Goal: Task Accomplishment & Management: Complete application form

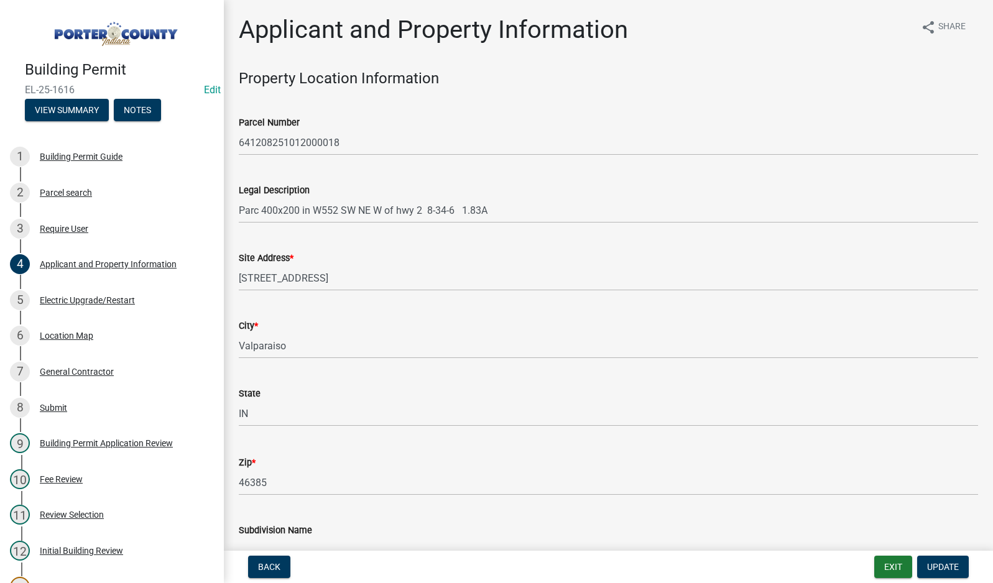
select select "eebc071e-620a-4db8-83e9-cb6b194c67e9"
select select "ea6751d4-6bf7-4a16-89ee-f7801ab82aa1"
select select "271bd504-2c49-4a3f-937e-0db1d3436bac"
click at [894, 570] on button "Exit" at bounding box center [893, 567] width 38 height 22
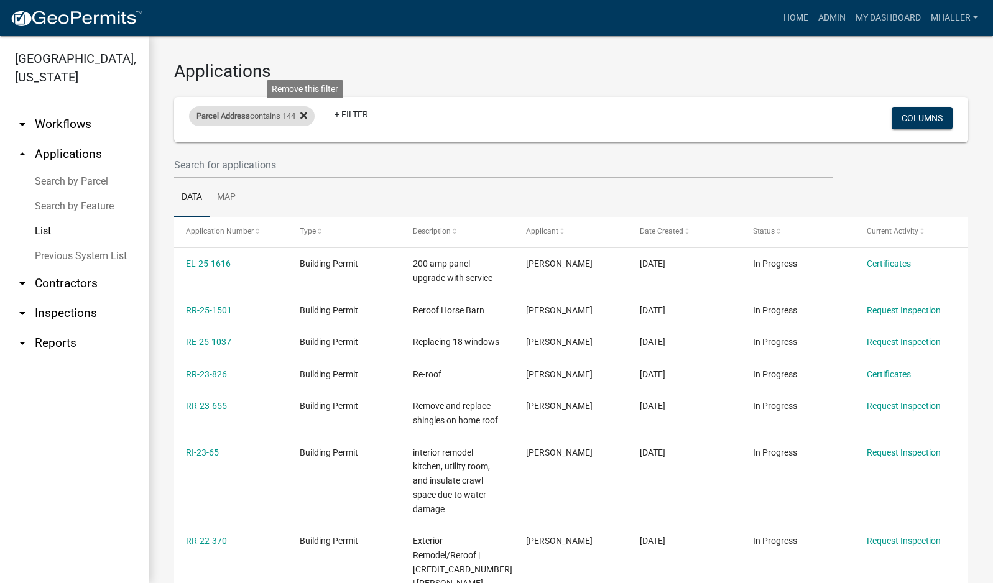
click at [305, 115] on icon at bounding box center [303, 116] width 7 height 10
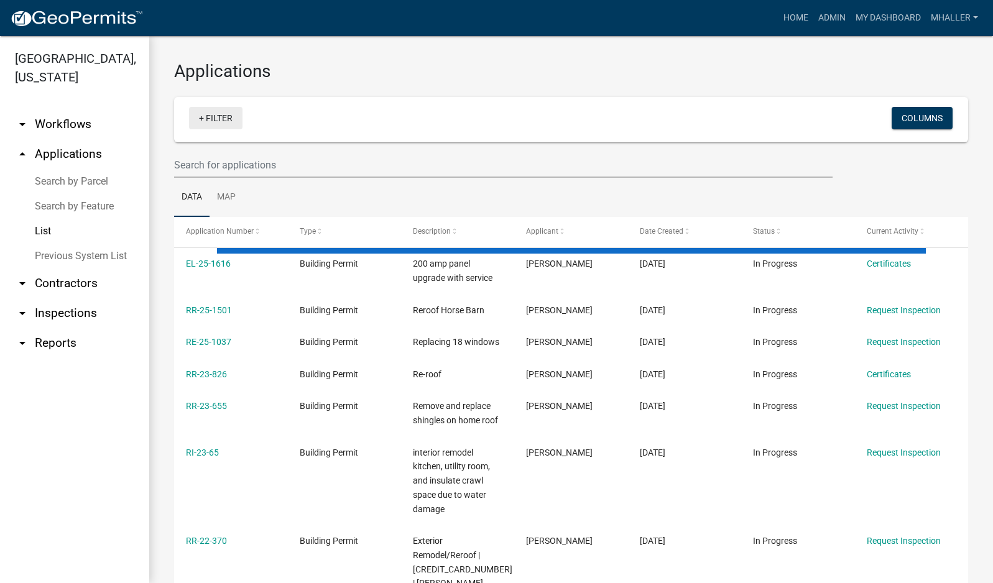
click at [222, 119] on link "+ Filter" at bounding box center [215, 118] width 53 height 22
select select "1: 25"
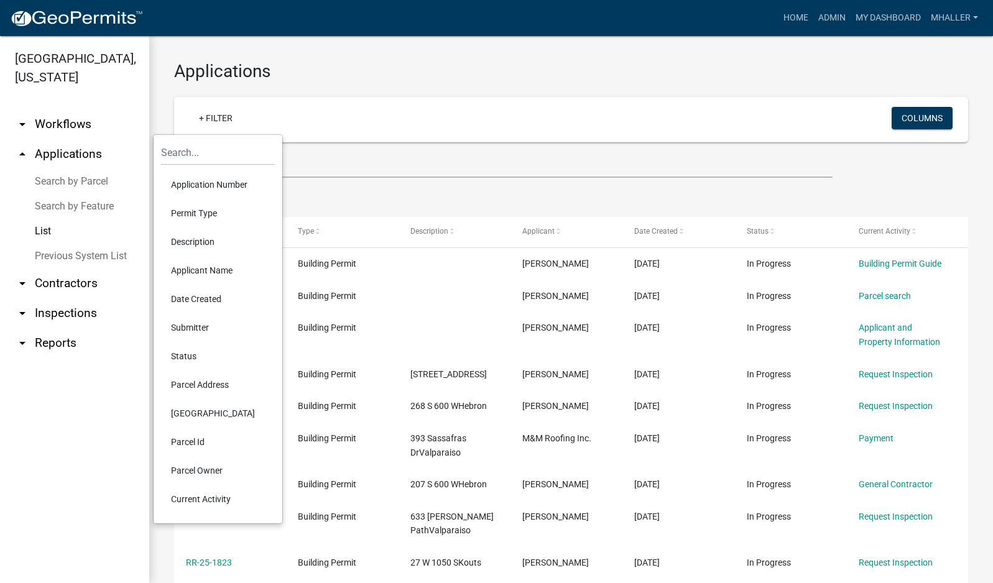
click at [200, 187] on li "Application Number" at bounding box center [218, 184] width 114 height 29
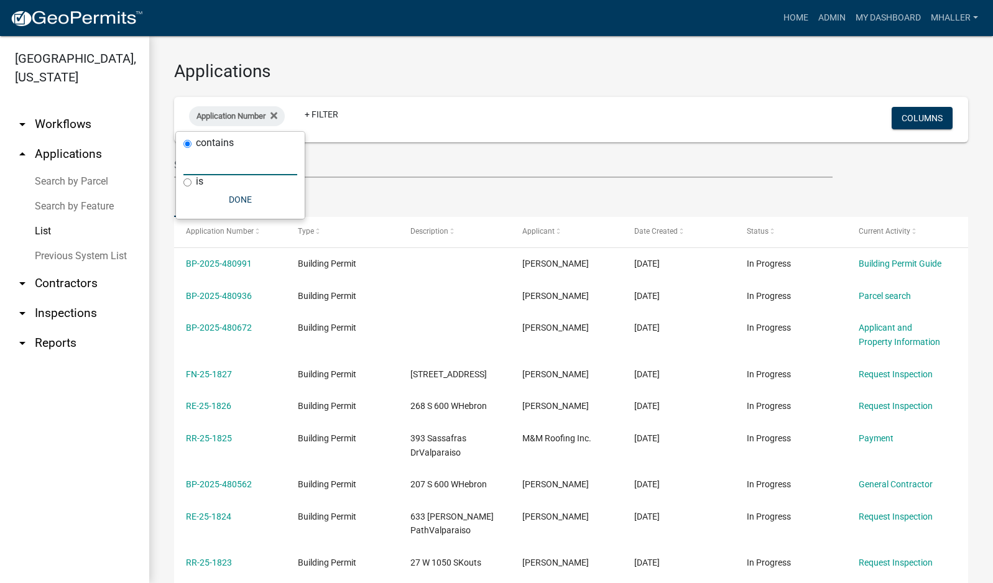
click at [211, 167] on input "text" at bounding box center [240, 162] width 114 height 25
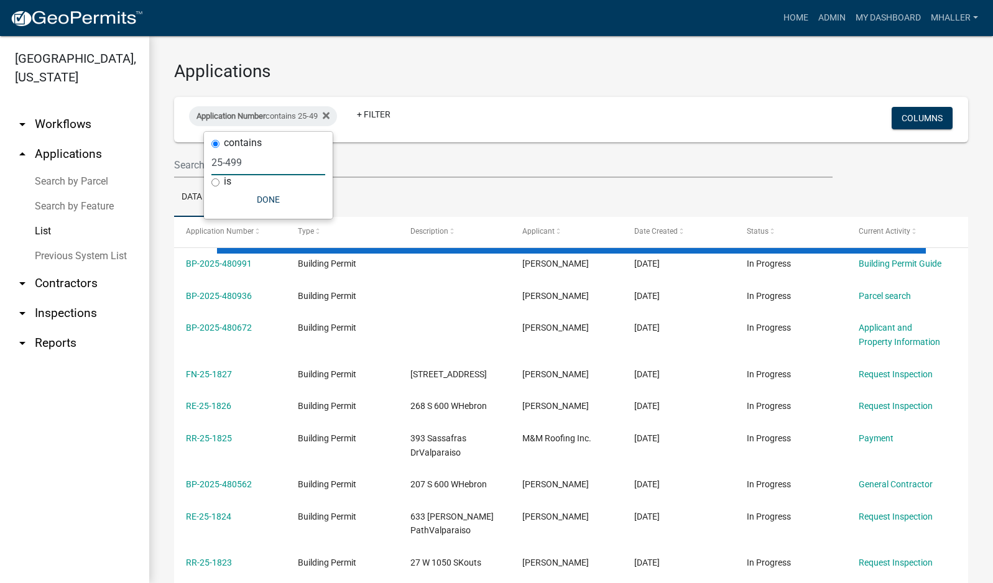
type input "25-499"
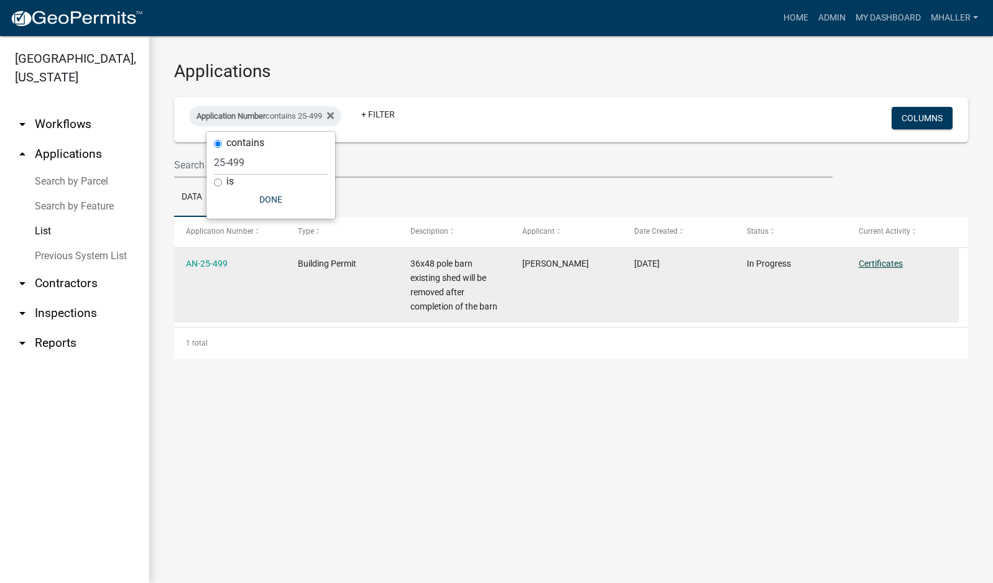
click at [876, 264] on link "Certificates" at bounding box center [880, 264] width 44 height 10
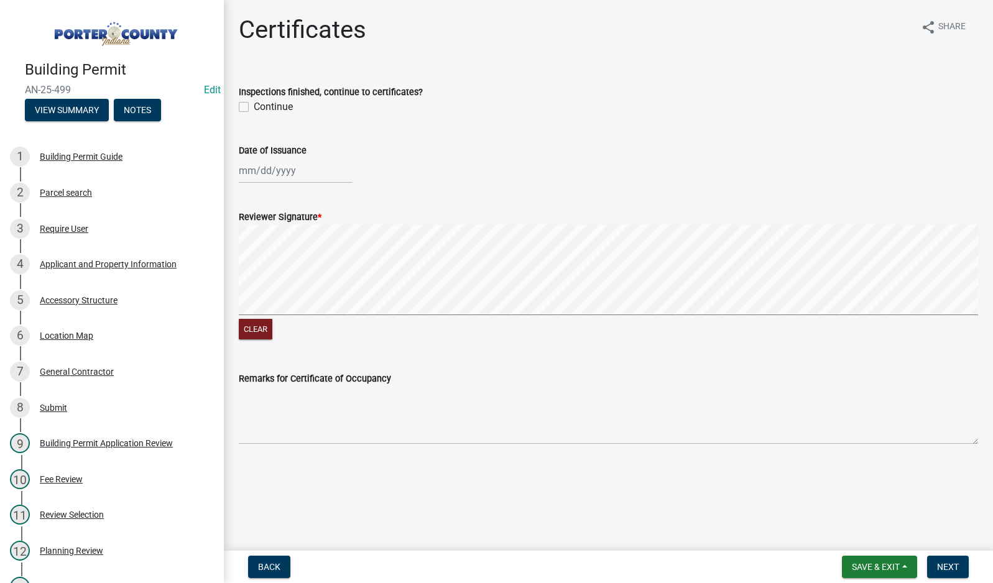
click at [254, 108] on label "Continue" at bounding box center [273, 106] width 39 height 15
click at [254, 108] on input "Continue" at bounding box center [258, 103] width 8 height 8
checkbox input "true"
click at [273, 170] on div at bounding box center [296, 170] width 114 height 25
select select "9"
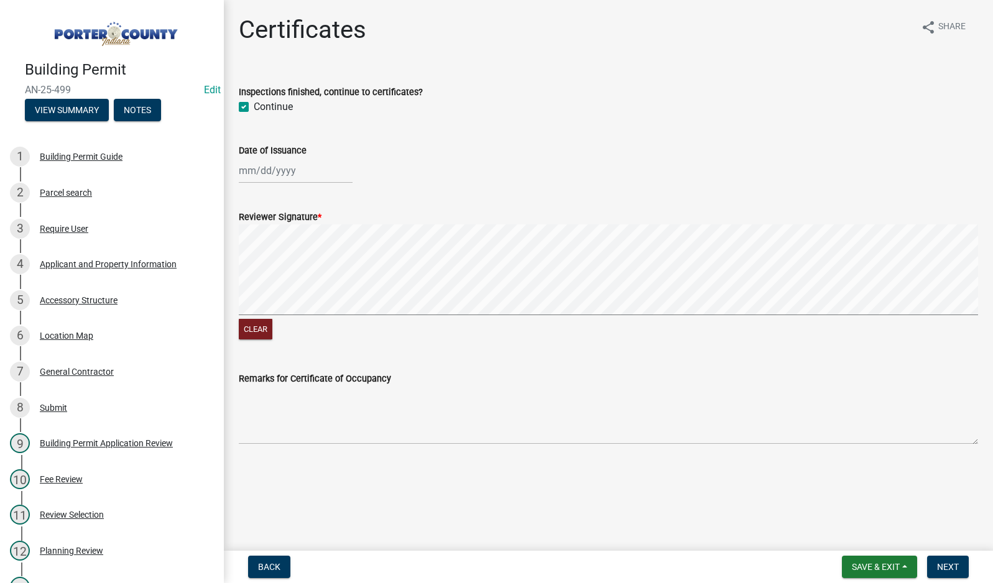
select select "2025"
click at [330, 274] on div "19" at bounding box center [331, 277] width 20 height 20
type input "[DATE]"
click at [252, 332] on button "Clear" at bounding box center [256, 329] width 34 height 21
click at [937, 572] on span "Next" at bounding box center [948, 567] width 22 height 10
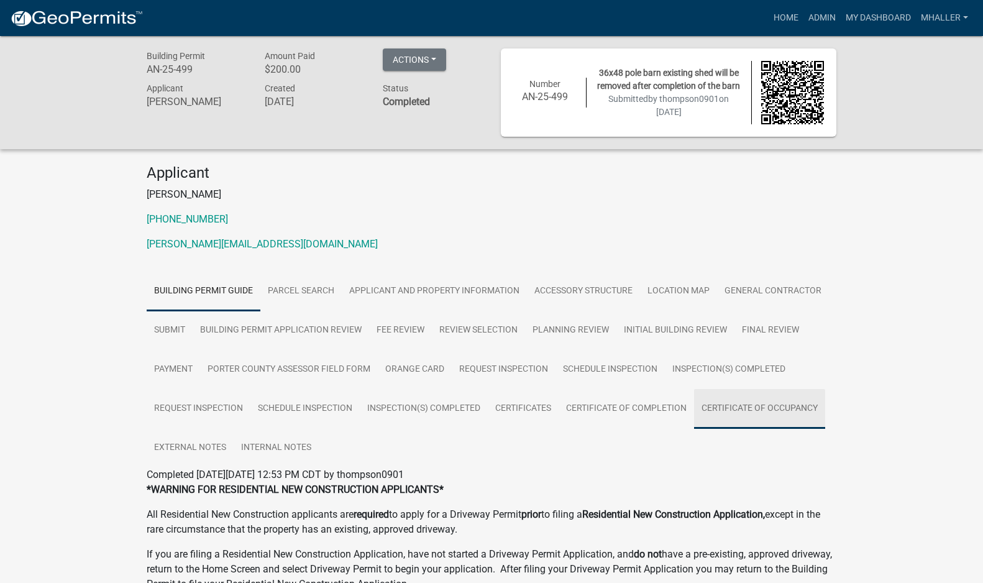
click at [748, 408] on link "Certificate of Occupancy" at bounding box center [759, 409] width 131 height 40
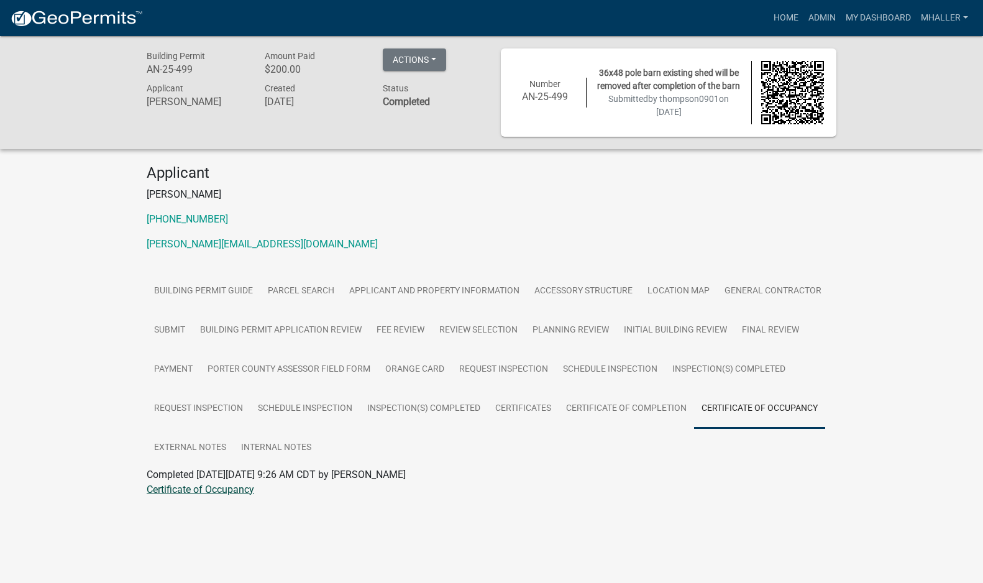
click at [184, 490] on link "Certificate of Occupancy" at bounding box center [201, 490] width 108 height 12
click at [823, 17] on link "Admin" at bounding box center [822, 18] width 37 height 24
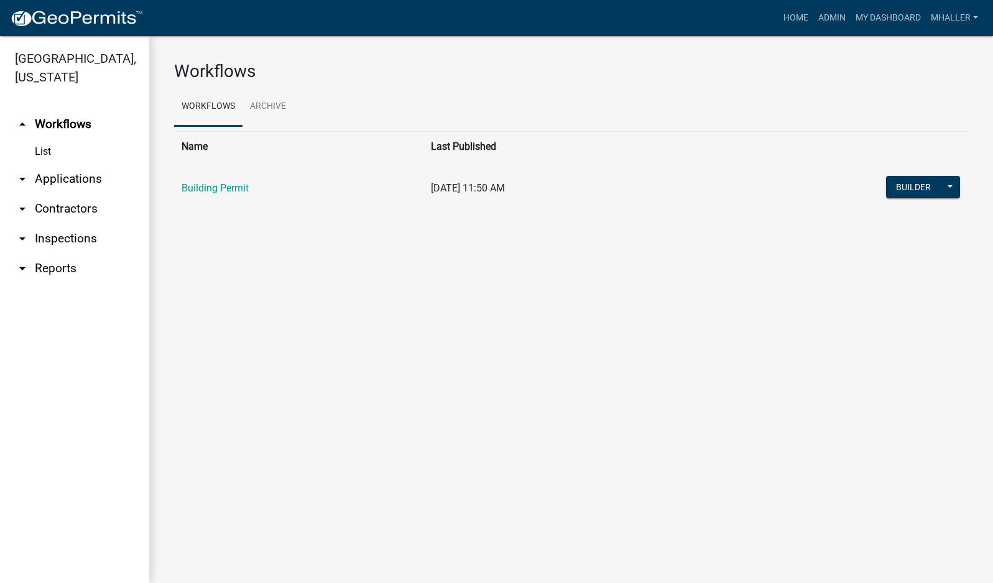
click at [46, 164] on link "arrow_drop_down Applications" at bounding box center [74, 179] width 149 height 30
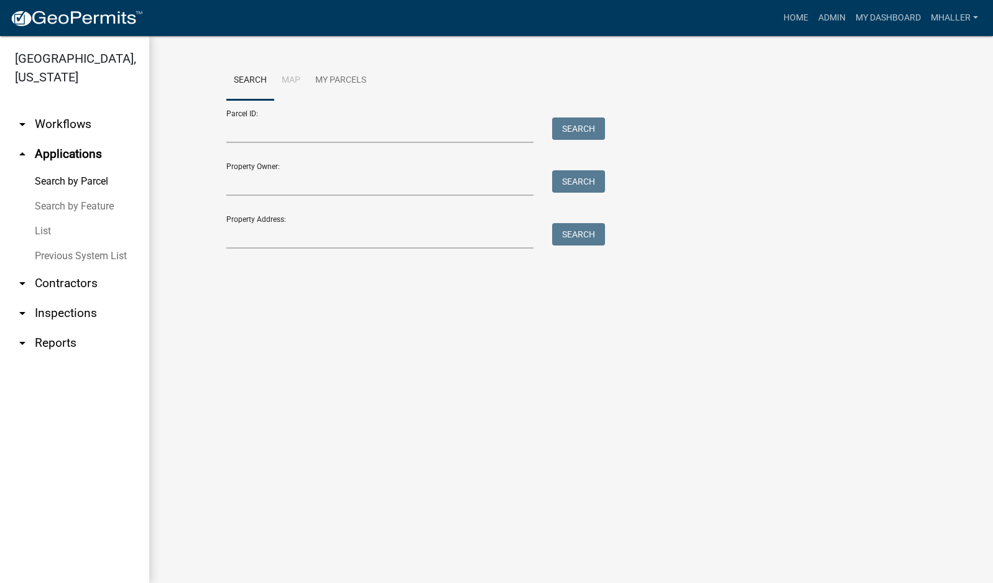
click at [41, 219] on link "List" at bounding box center [74, 231] width 149 height 25
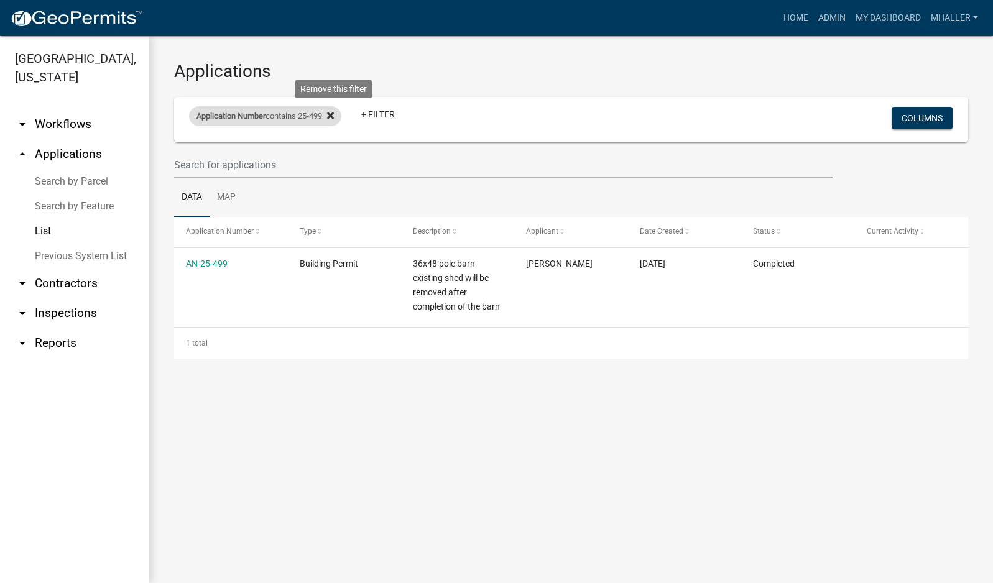
click at [334, 112] on icon at bounding box center [330, 115] width 7 height 7
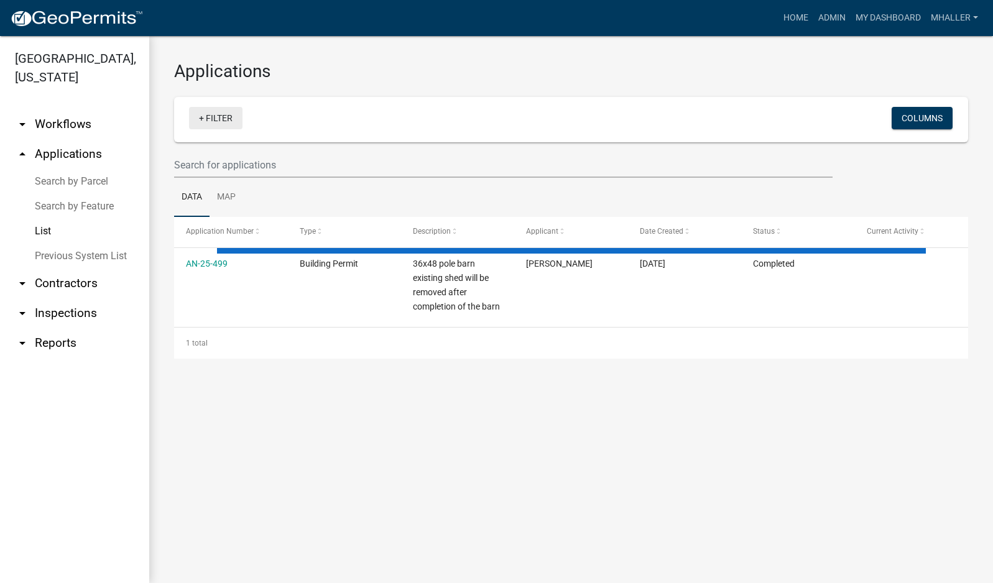
click at [210, 121] on link "+ Filter" at bounding box center [215, 118] width 53 height 22
select select "1: 25"
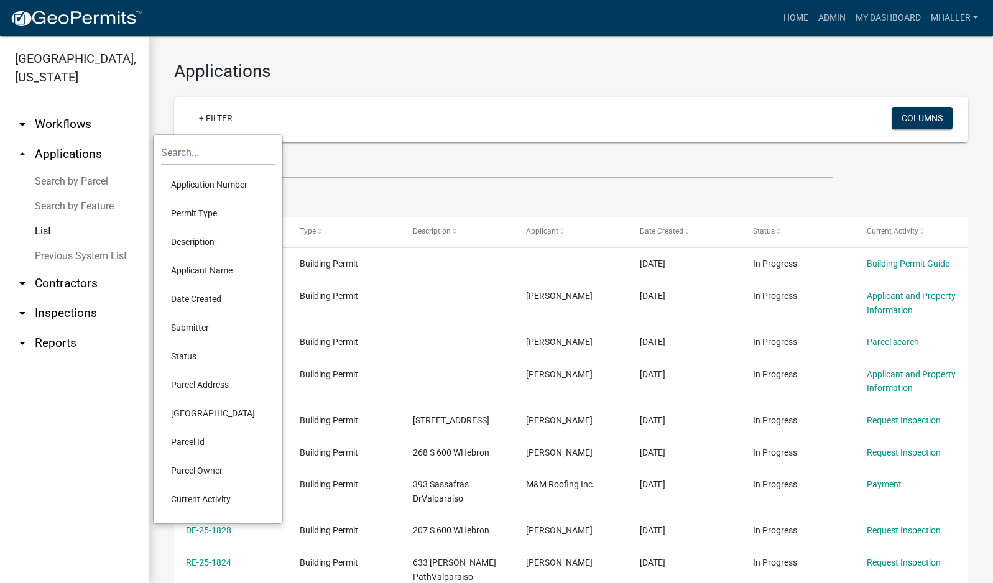
click at [213, 387] on li "Parcel Address" at bounding box center [218, 384] width 114 height 29
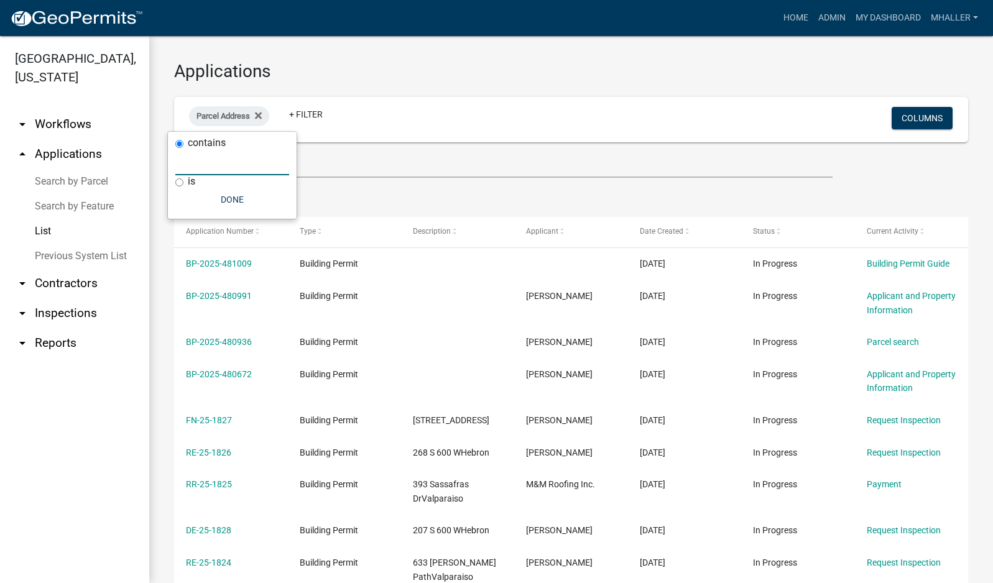
click at [188, 167] on input "text" at bounding box center [232, 162] width 114 height 25
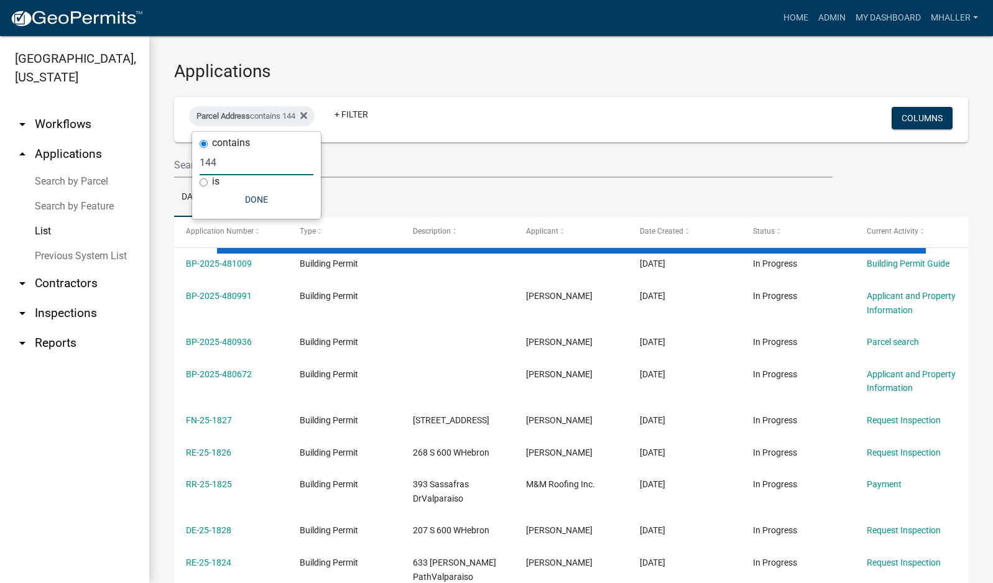
type input "144"
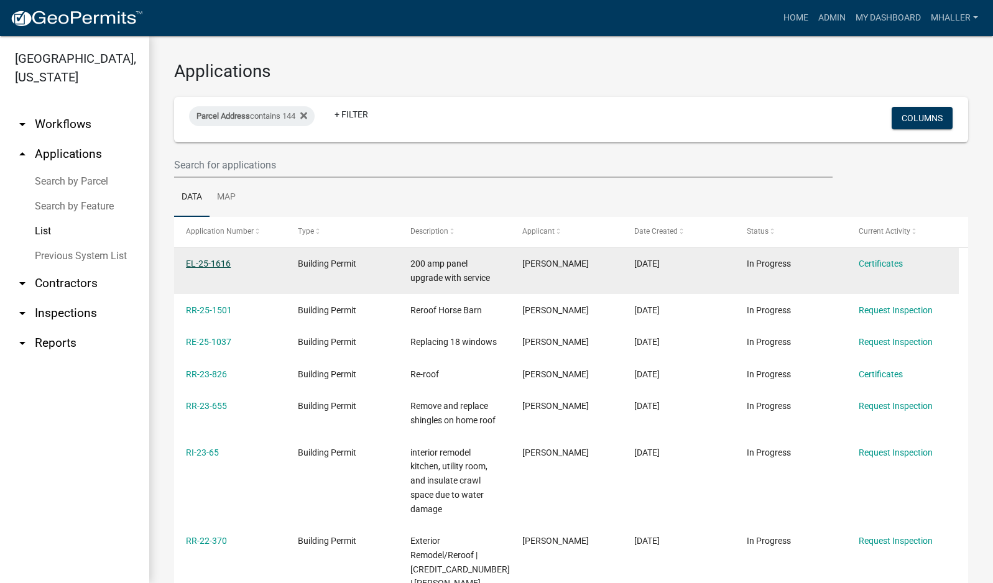
click at [214, 265] on link "EL-25-1616" at bounding box center [208, 264] width 45 height 10
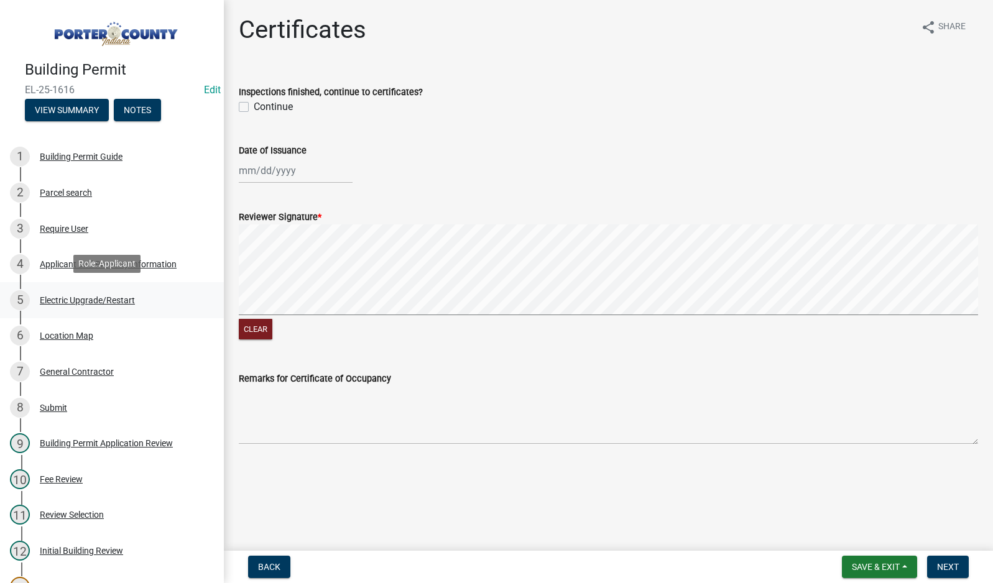
click at [62, 299] on div "Electric Upgrade/Restart" at bounding box center [87, 300] width 95 height 9
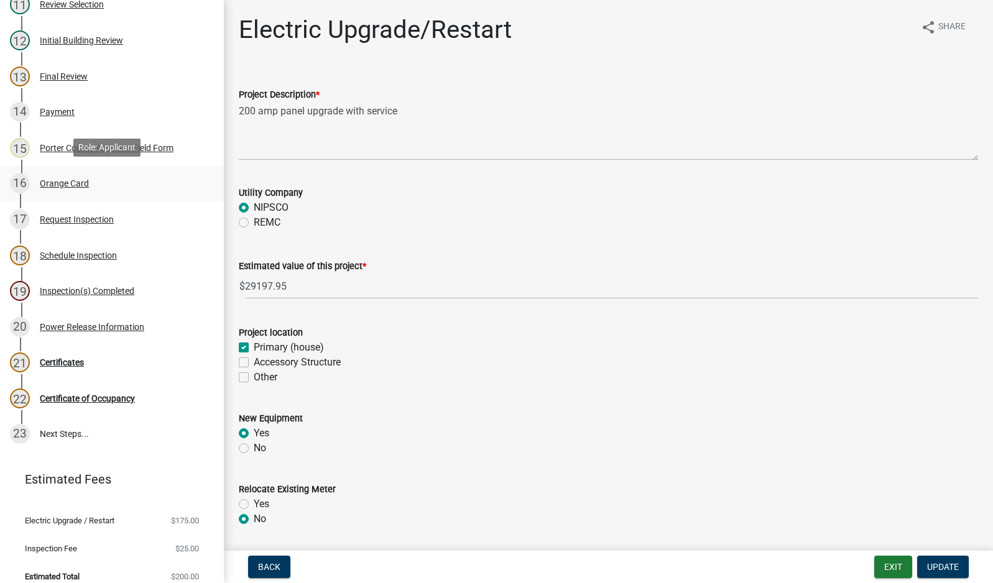
scroll to position [521, 0]
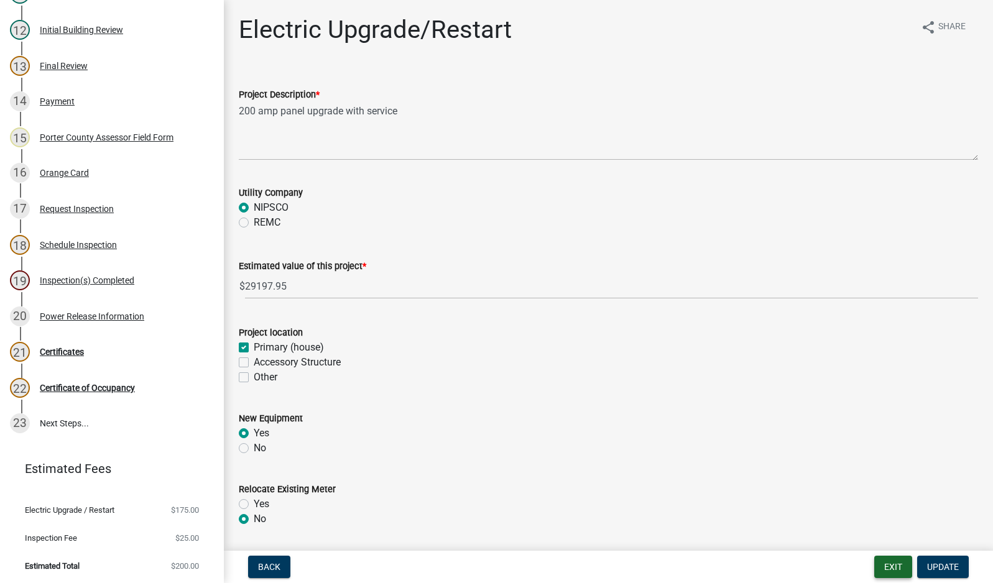
click at [883, 564] on button "Exit" at bounding box center [893, 567] width 38 height 22
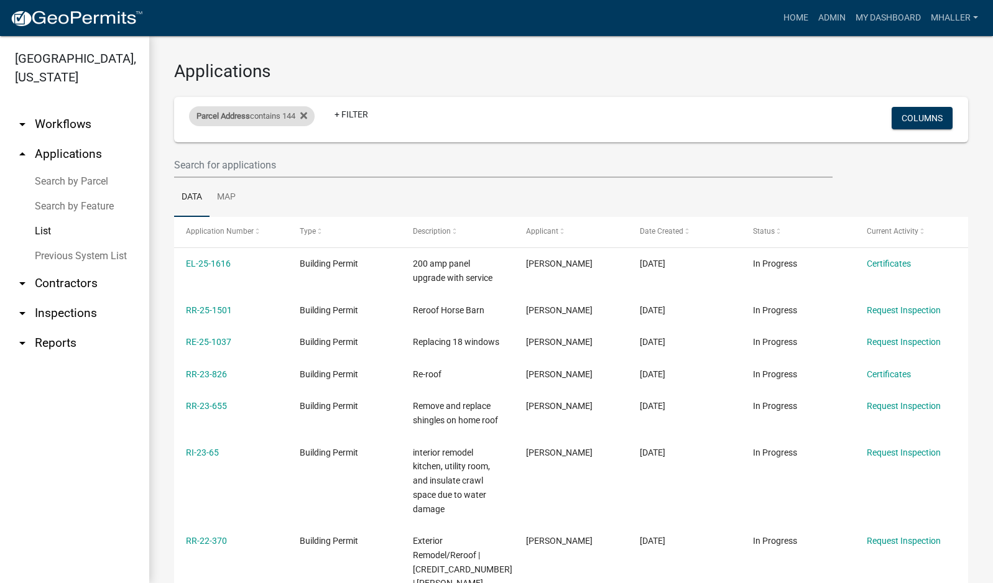
click at [298, 114] on div "Parcel Address contains 144" at bounding box center [252, 116] width 126 height 20
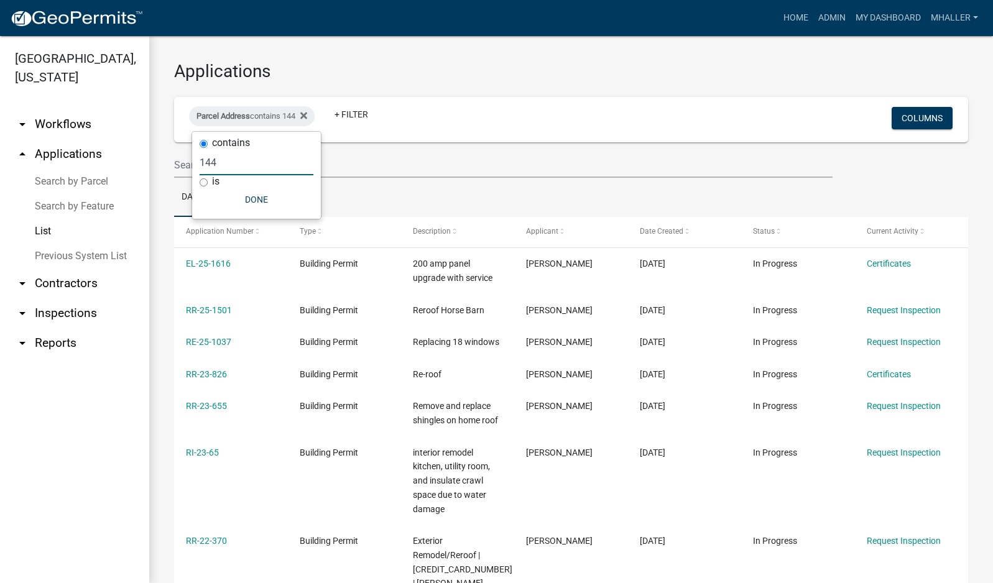
click at [241, 160] on input "144" at bounding box center [257, 162] width 114 height 25
type input "1"
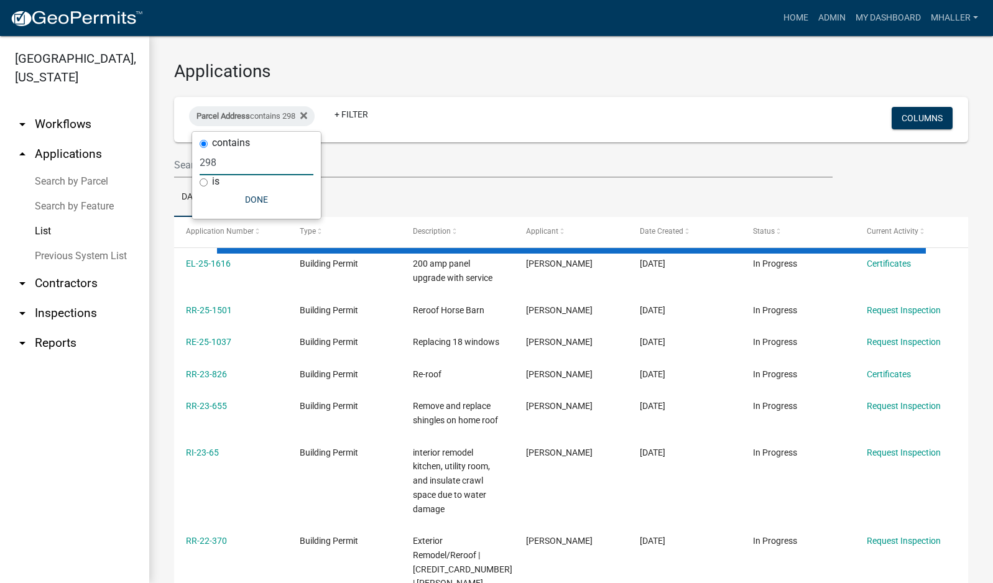
type input "298"
select select "1: 25"
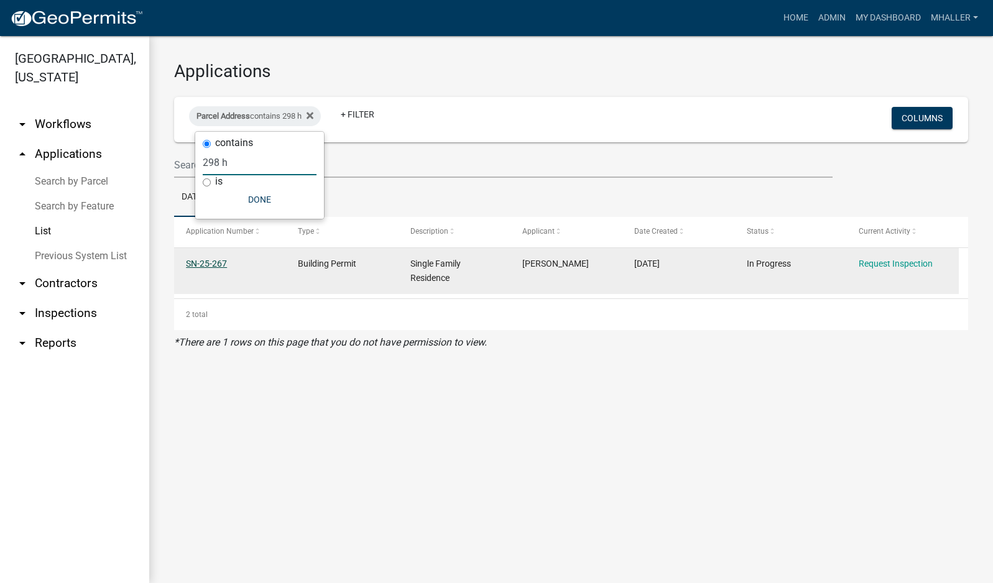
type input "298 h"
click at [201, 265] on link "SN-25-267" at bounding box center [206, 264] width 41 height 10
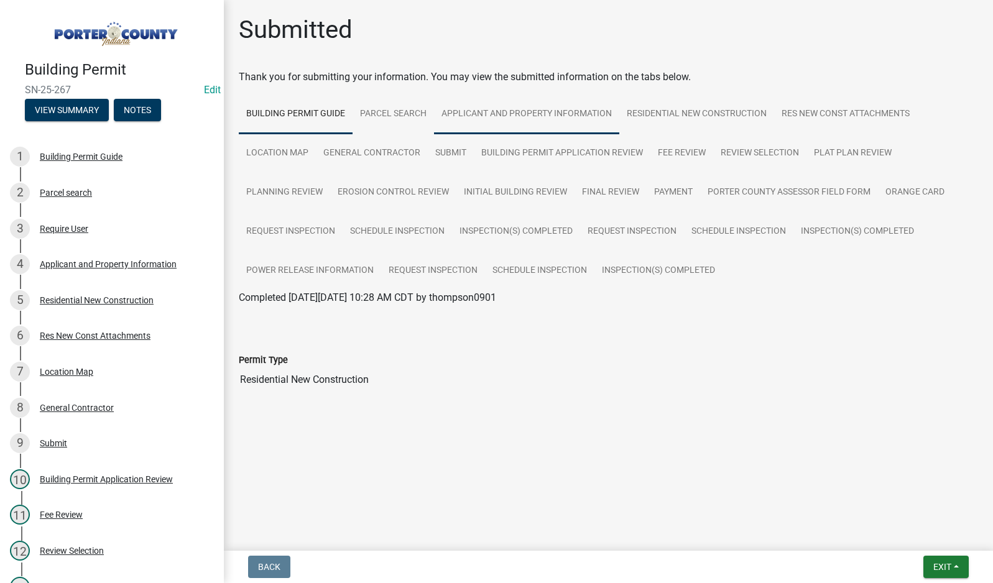
click at [500, 111] on link "Applicant and Property Information" at bounding box center [526, 114] width 185 height 40
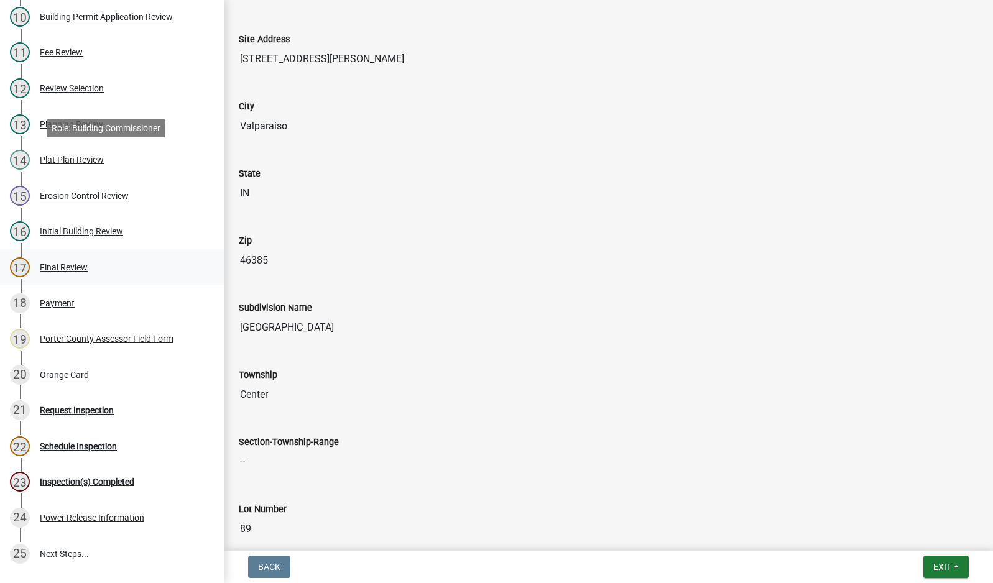
scroll to position [565, 0]
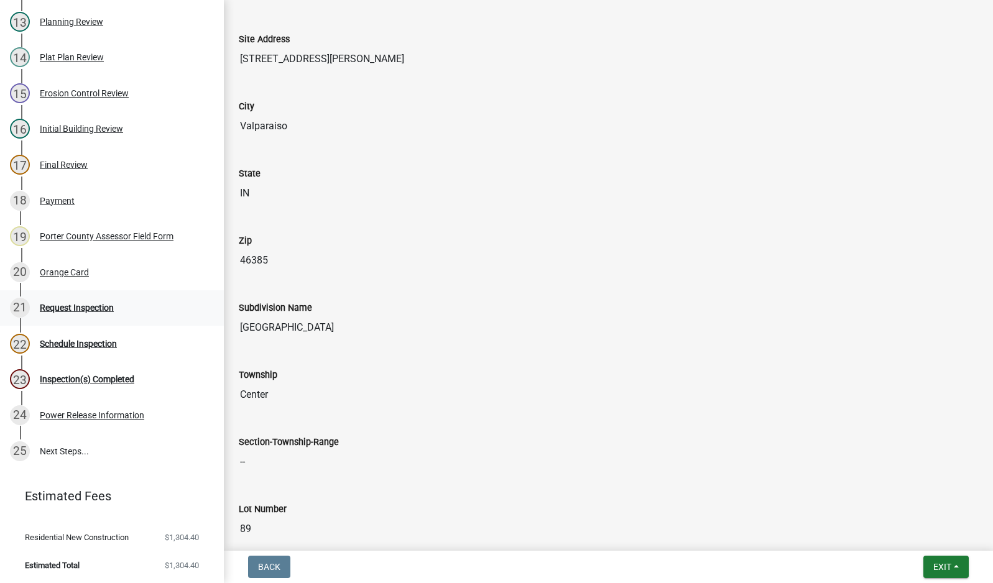
click at [68, 306] on div "Request Inspection" at bounding box center [77, 307] width 74 height 9
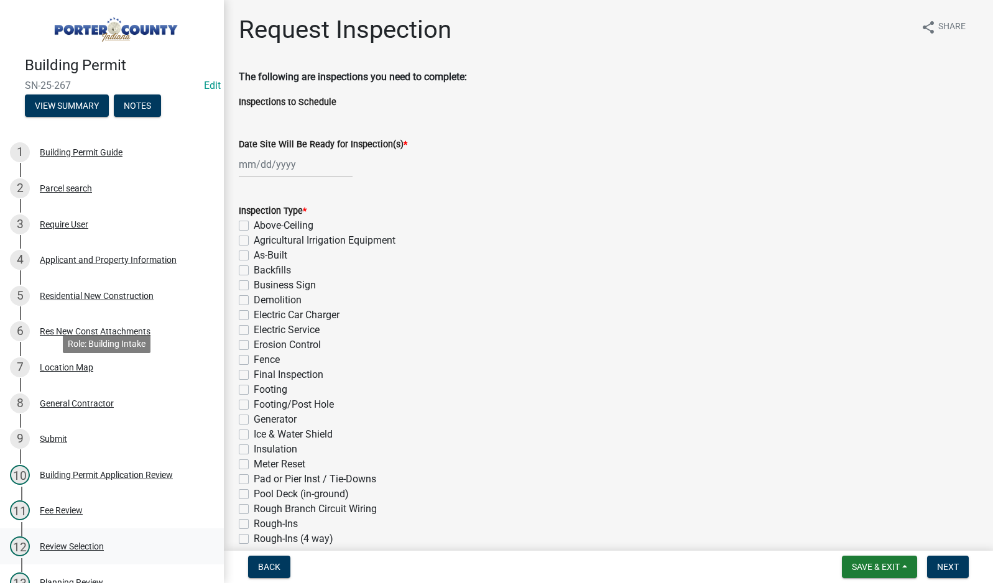
scroll to position [0, 0]
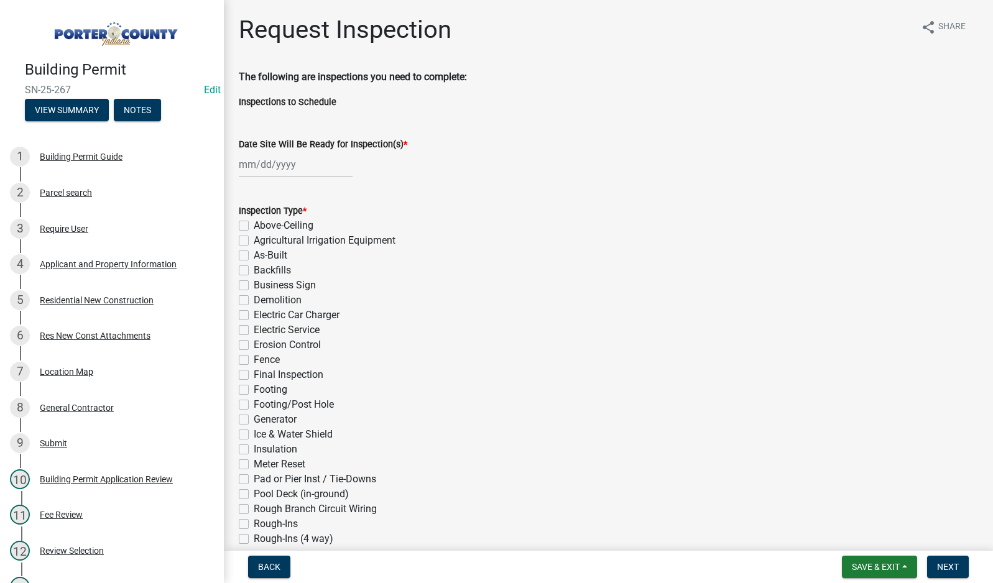
select select "9"
select select "2025"
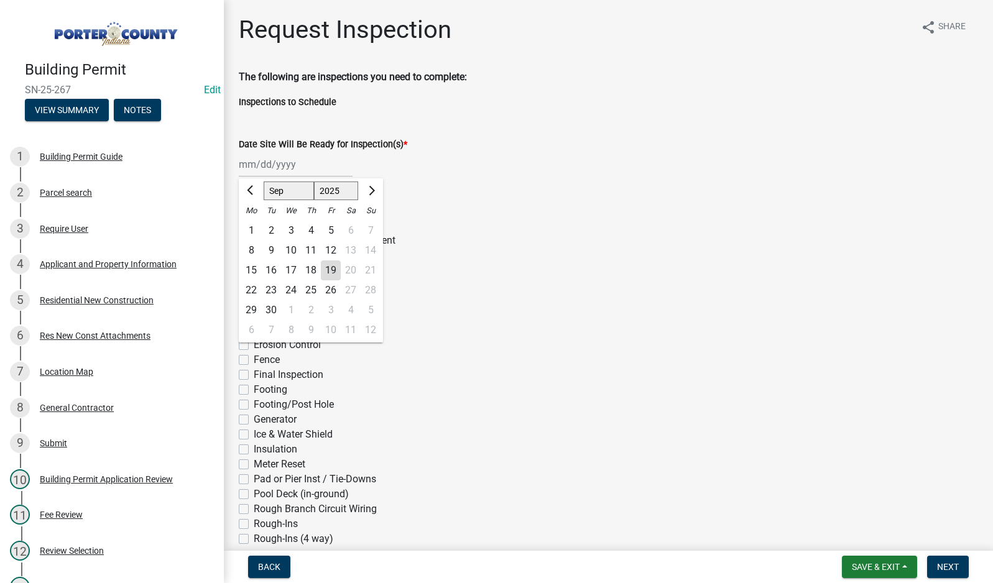
drag, startPoint x: 282, startPoint y: 164, endPoint x: 285, endPoint y: 176, distance: 12.4
click at [282, 164] on div "[PERSON_NAME] Feb Mar Apr [PERSON_NAME][DATE] Oct Nov [DATE] 1526 1527 1528 152…" at bounding box center [296, 164] width 114 height 25
click at [327, 270] on div "19" at bounding box center [331, 270] width 20 height 20
type input "[DATE]"
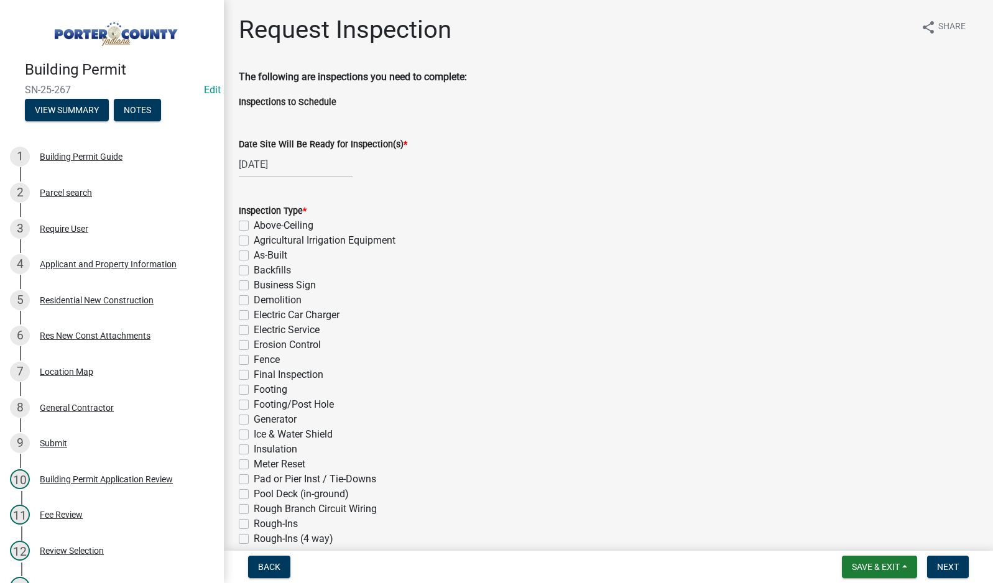
click at [254, 258] on label "As-Built" at bounding box center [271, 255] width 34 height 15
click at [254, 256] on input "As-Built" at bounding box center [258, 252] width 8 height 8
checkbox input "true"
checkbox input "false"
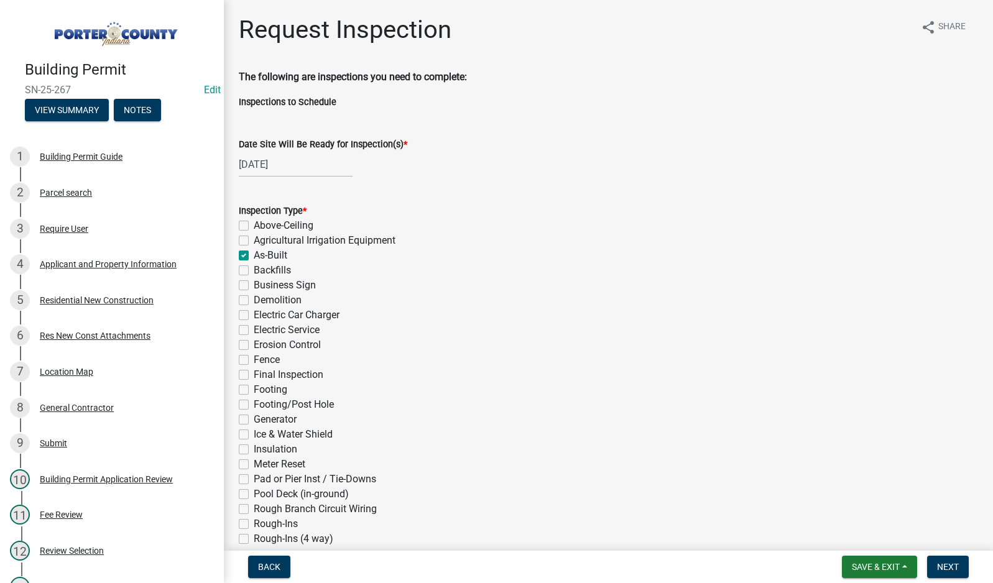
checkbox input "true"
checkbox input "false"
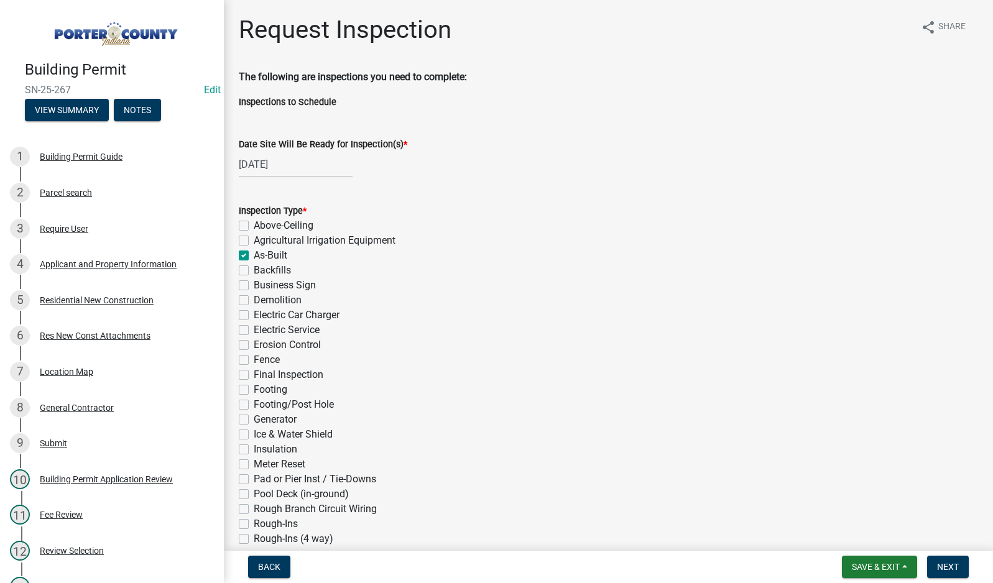
checkbox input "false"
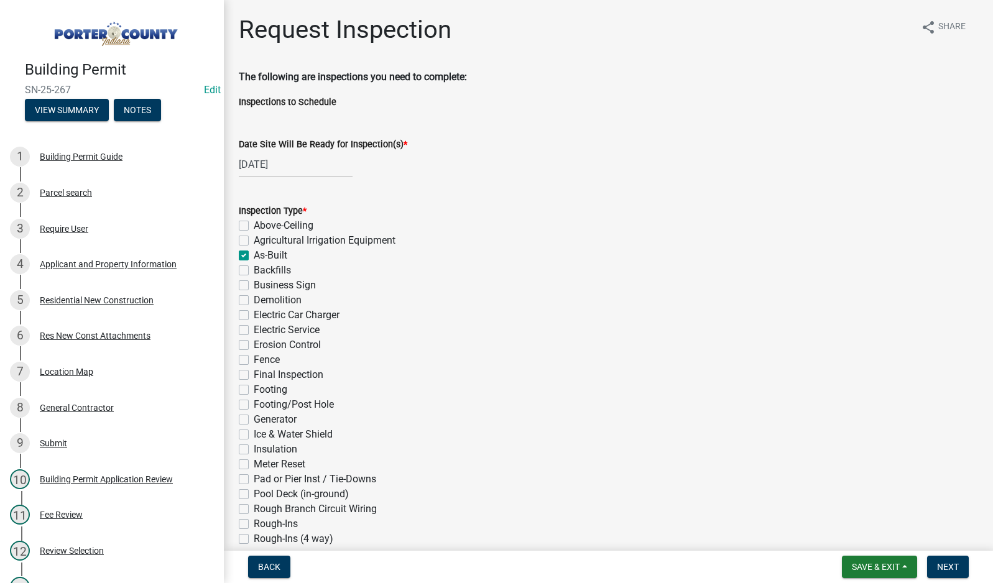
checkbox input "false"
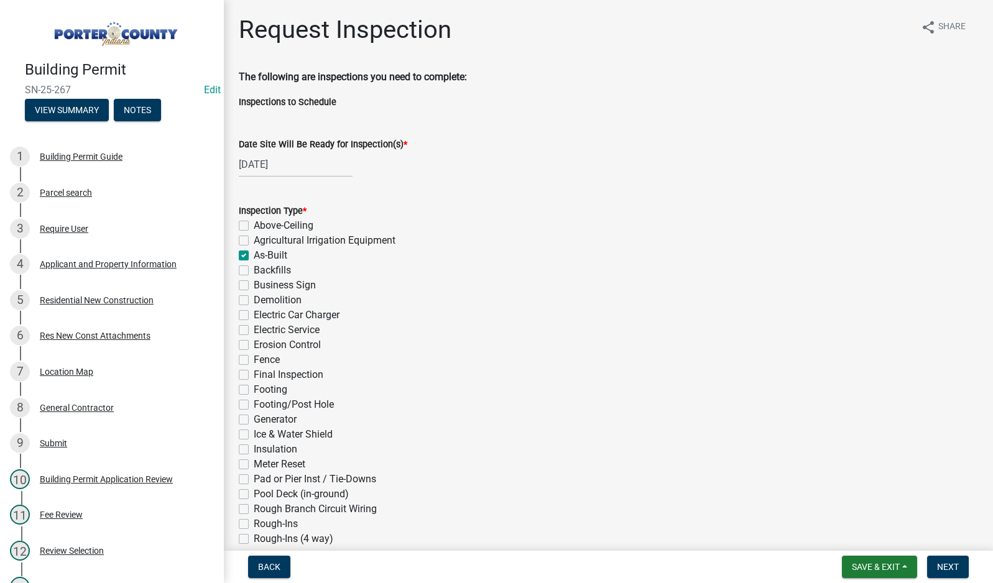
checkbox input "false"
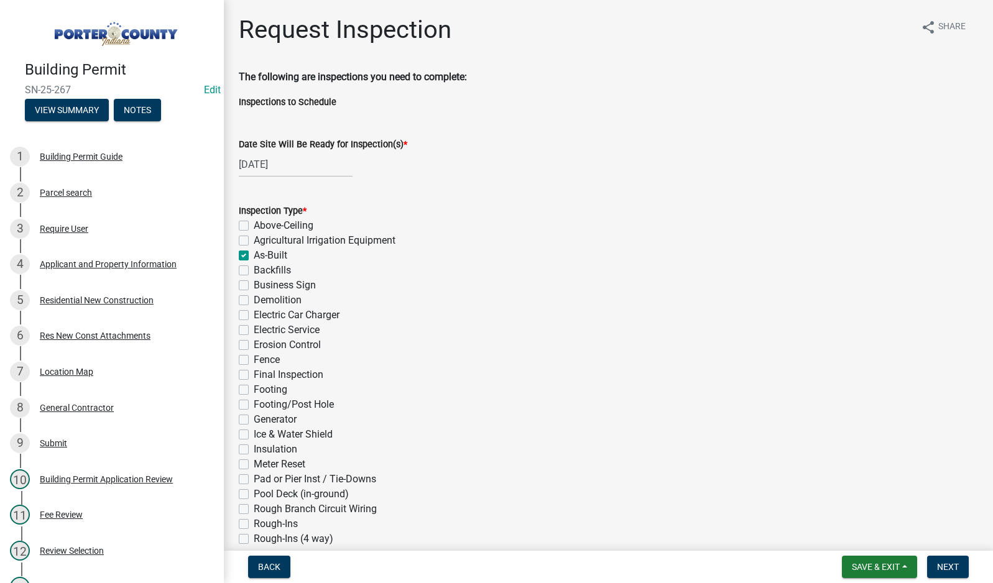
checkbox input "false"
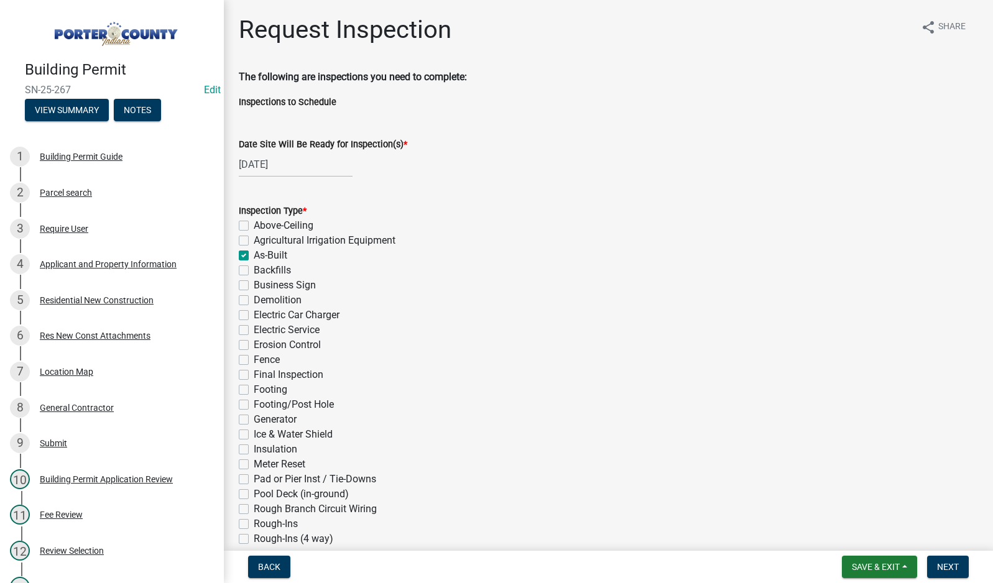
checkbox input "false"
click at [254, 377] on label "Final Inspection" at bounding box center [289, 374] width 70 height 15
click at [254, 375] on input "Final Inspection" at bounding box center [258, 371] width 8 height 8
checkbox input "true"
checkbox input "false"
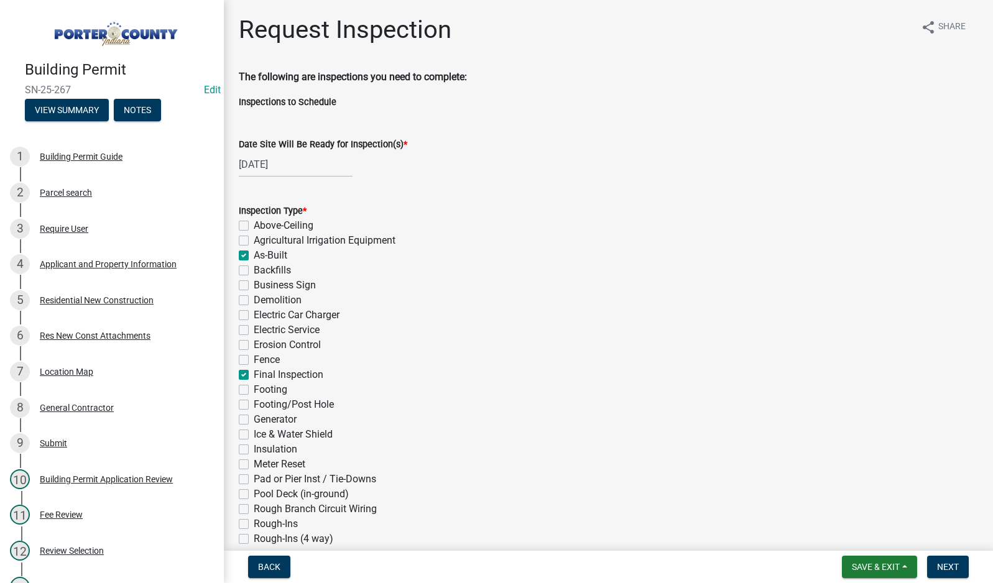
checkbox input "false"
checkbox input "true"
checkbox input "false"
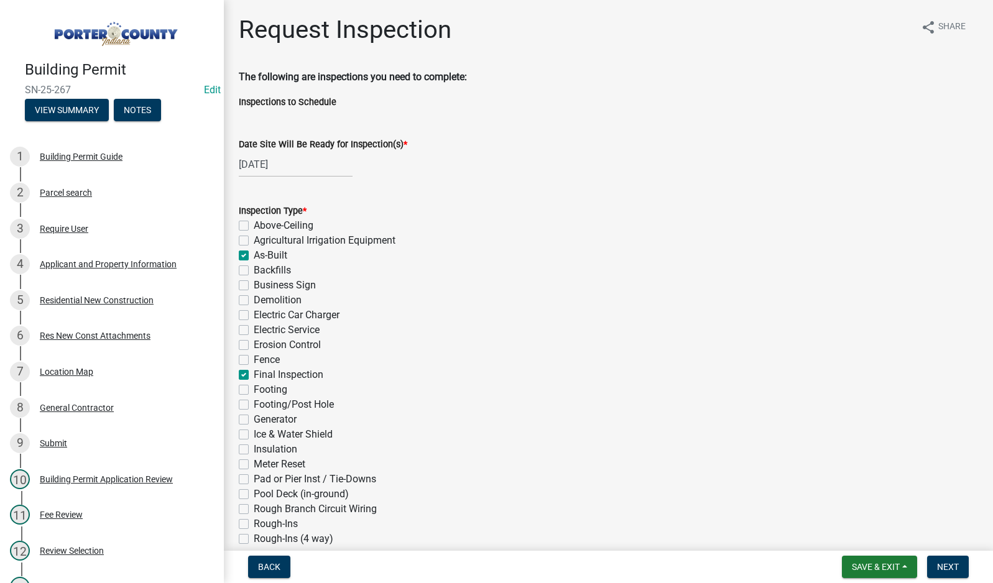
checkbox input "false"
checkbox input "true"
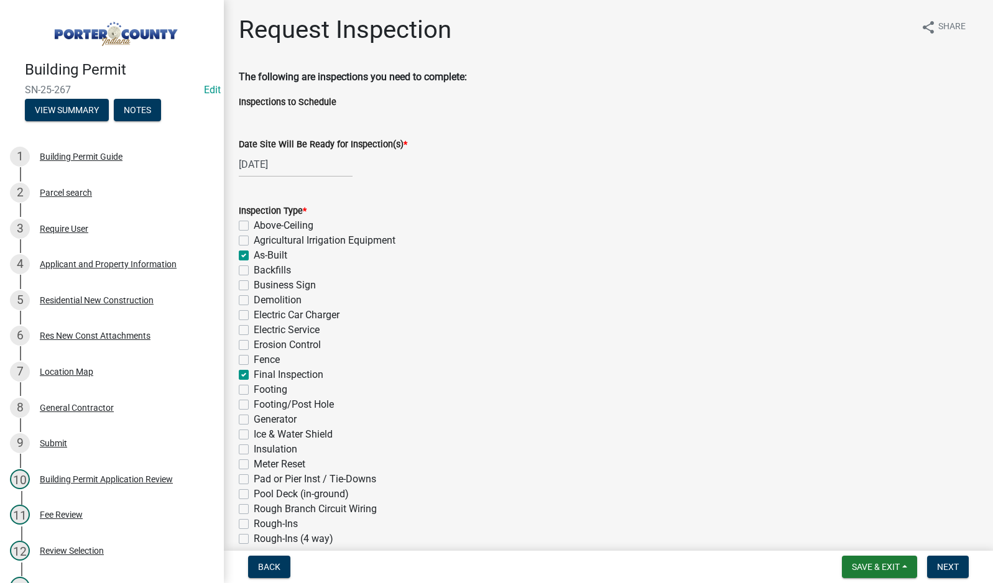
checkbox input "false"
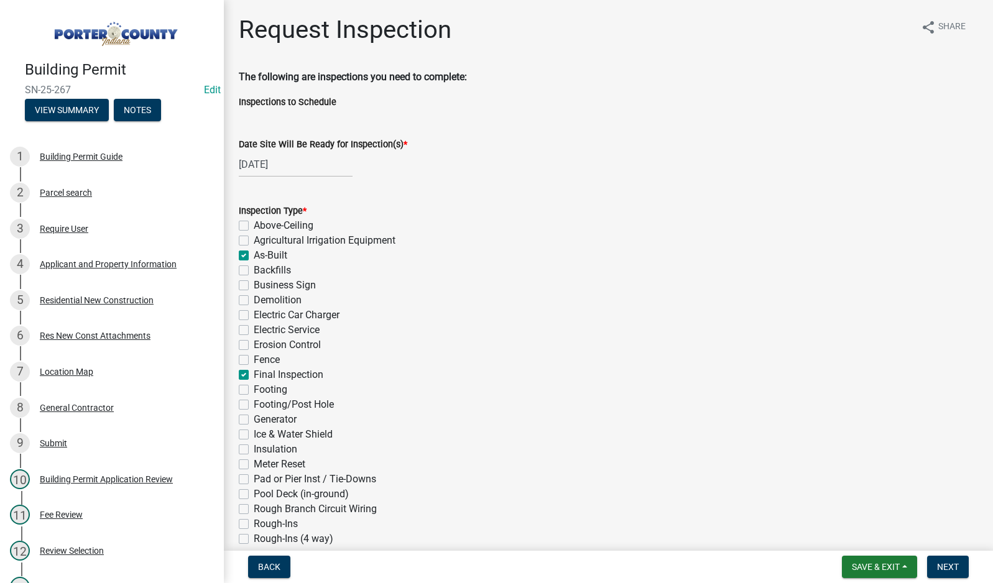
checkbox input "false"
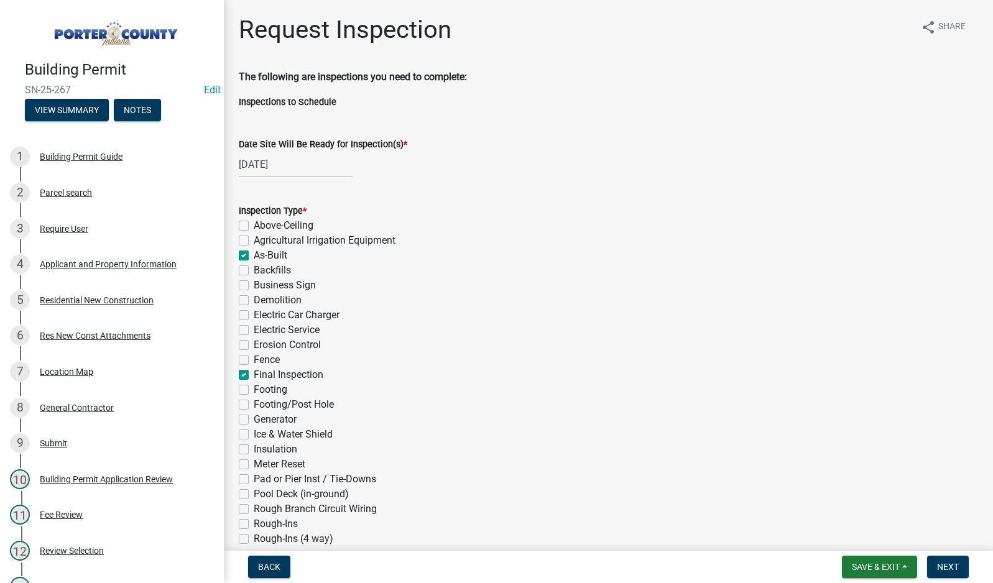
checkbox input "false"
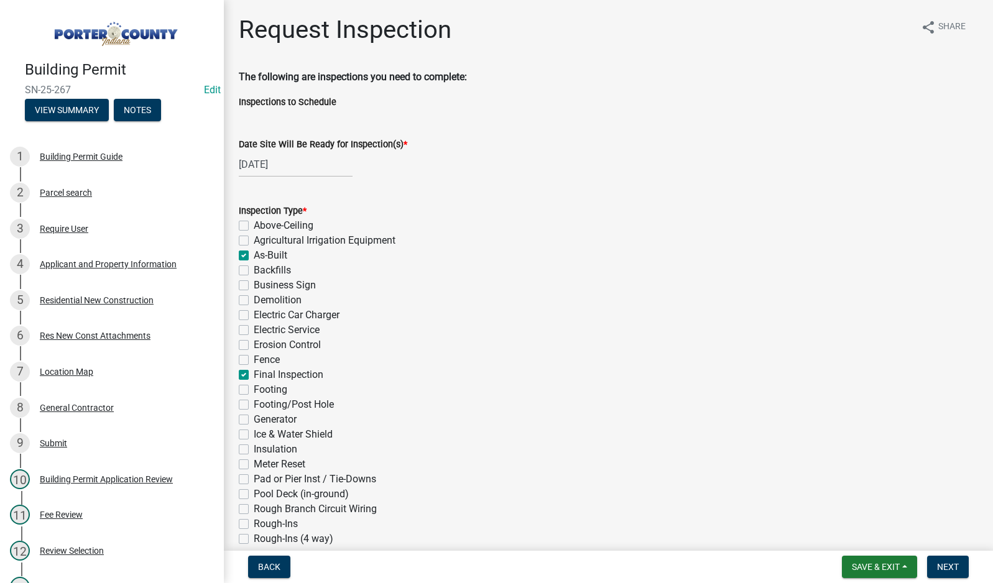
checkbox input "false"
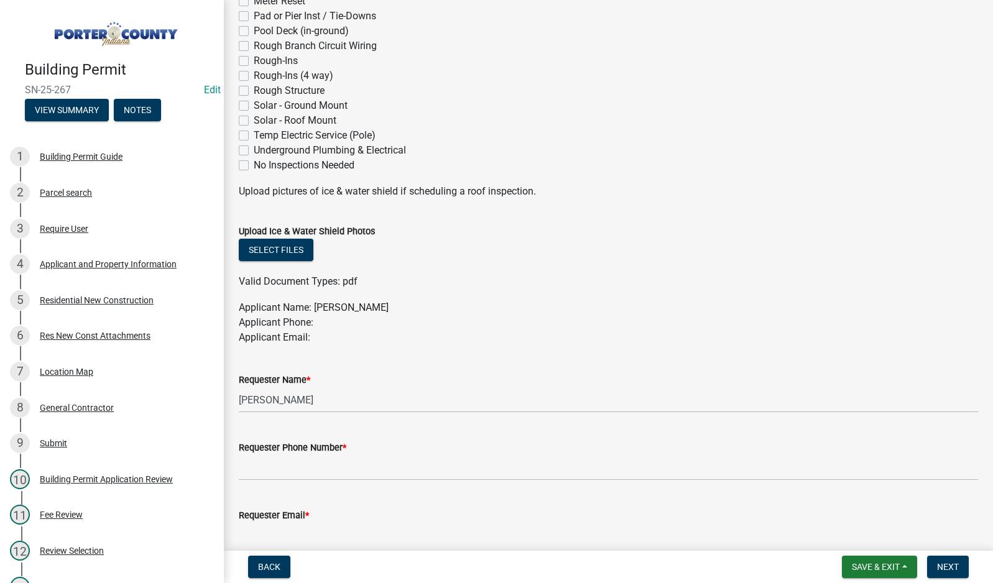
scroll to position [621, 0]
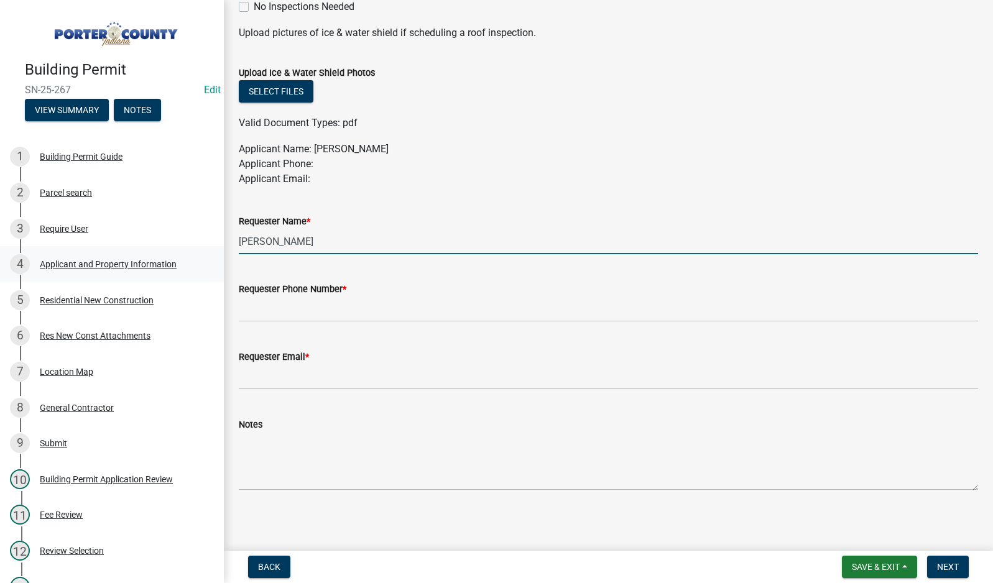
drag, startPoint x: 307, startPoint y: 247, endPoint x: 140, endPoint y: 249, distance: 167.2
click at [140, 249] on div "Building Permit SN-25-267 Edit View Summary Notes 1 Building Permit Guide 2 Par…" at bounding box center [496, 291] width 993 height 583
type input "viking [PERSON_NAME]"
click at [296, 307] on input "Requester Phone Number *" at bounding box center [608, 308] width 739 height 25
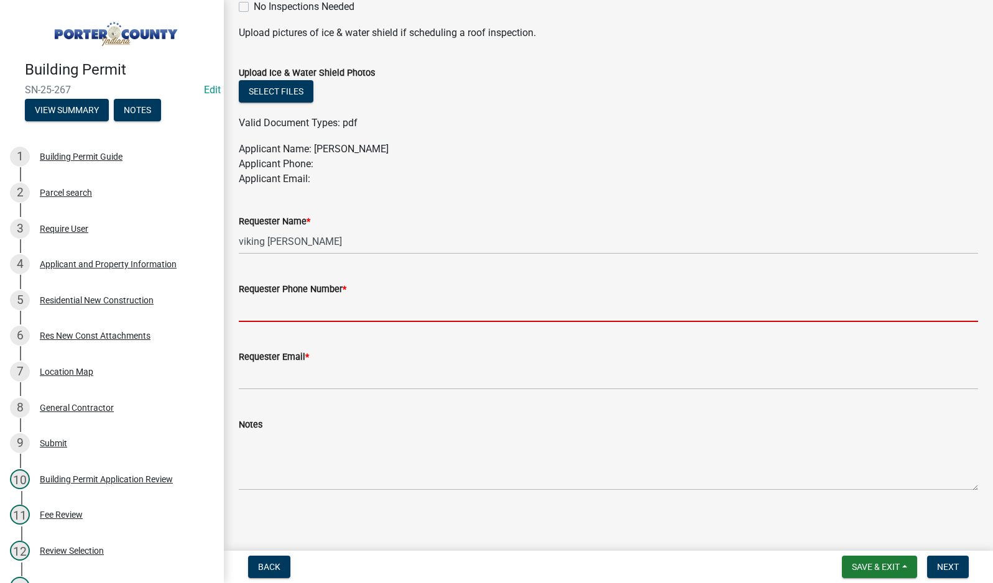
type input "2194059766"
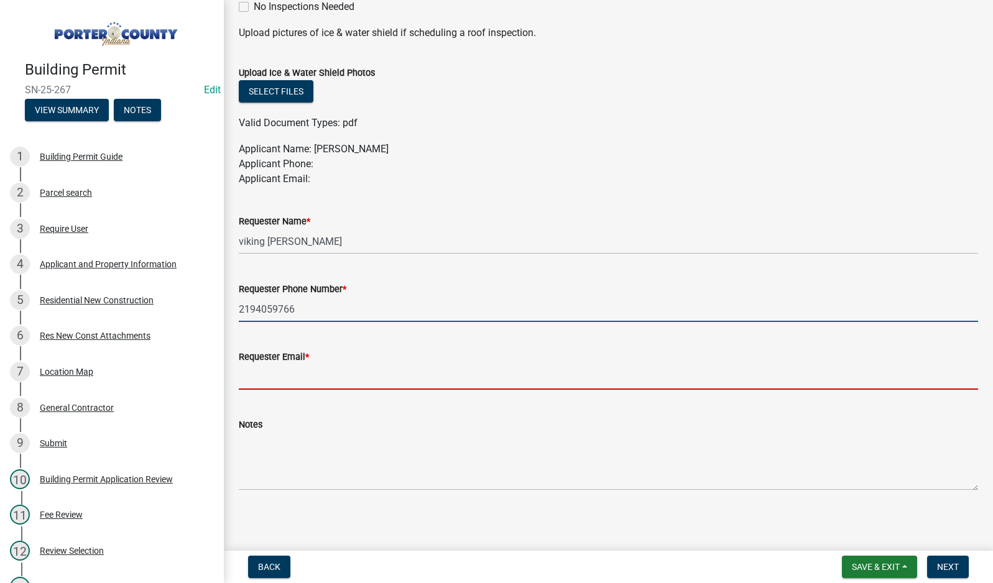
type input "[EMAIL_ADDRESS][DOMAIN_NAME]"
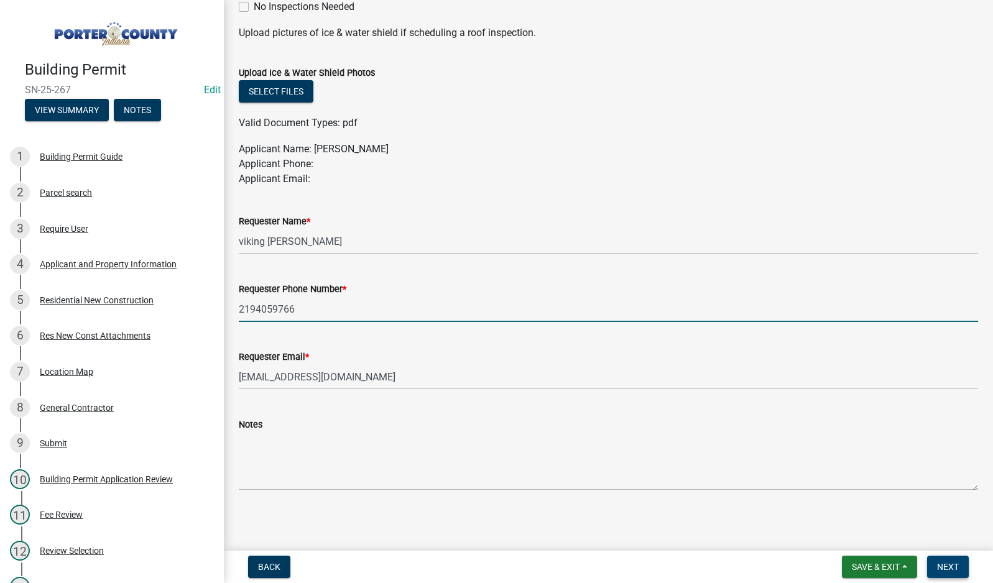
click at [945, 569] on span "Next" at bounding box center [948, 567] width 22 height 10
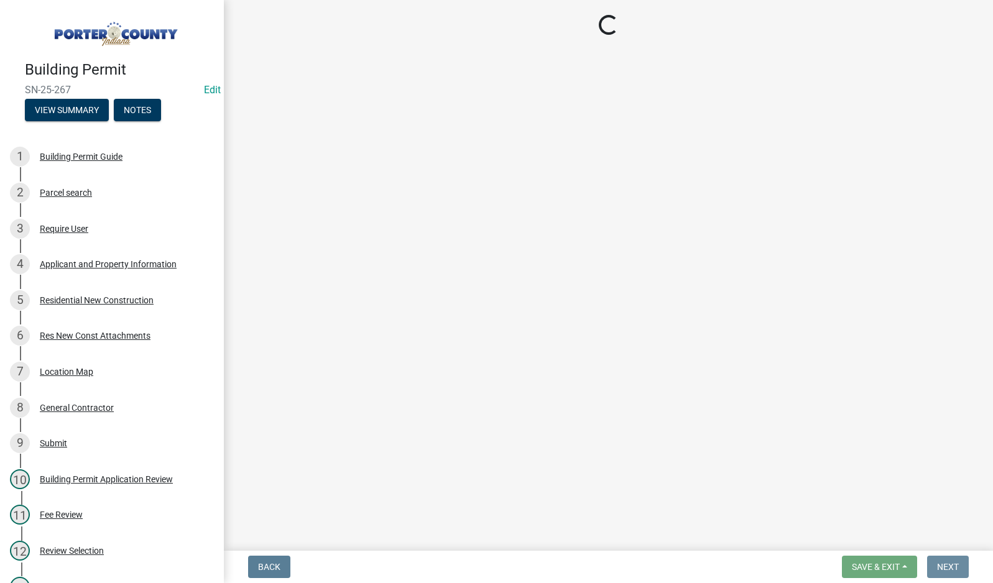
scroll to position [0, 0]
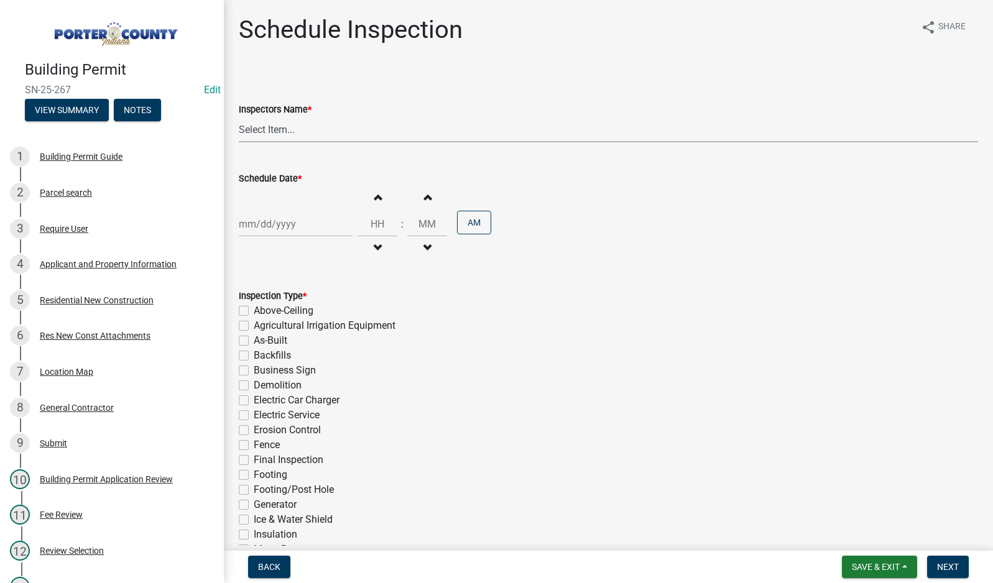
click at [277, 133] on select "Select Item... mhaller ([PERSON_NAME])" at bounding box center [608, 129] width 739 height 25
select select "ca350da2-795e-4cf8-941d-46ff53e354ae"
click at [239, 117] on select "Select Item... mhaller ([PERSON_NAME])" at bounding box center [608, 129] width 739 height 25
select select "9"
select select "2025"
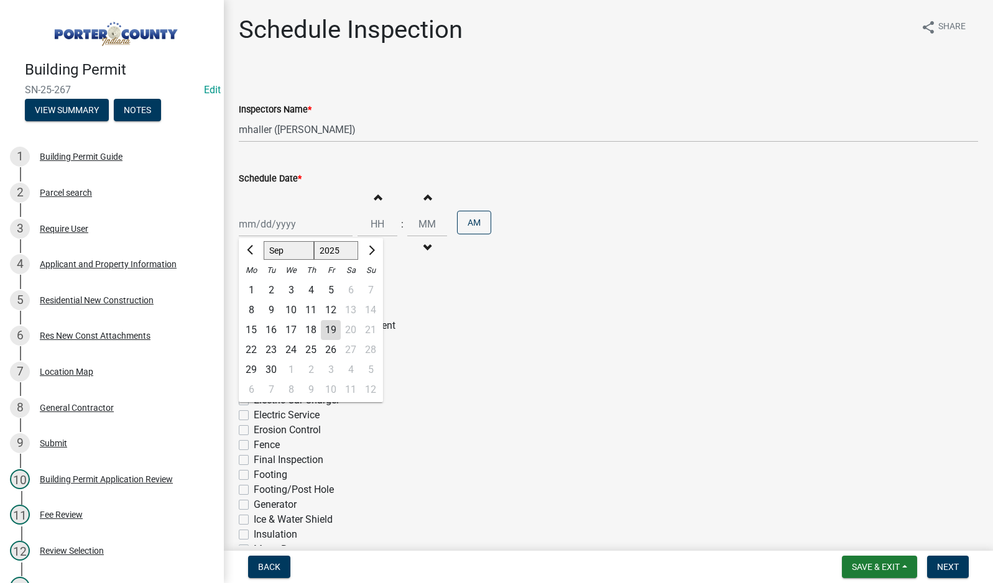
click at [291, 226] on div "[PERSON_NAME] Feb Mar Apr [PERSON_NAME][DATE] Oct Nov [DATE] 1526 1527 1528 152…" at bounding box center [296, 223] width 114 height 25
click at [267, 352] on div "23" at bounding box center [271, 350] width 20 height 20
type input "[DATE]"
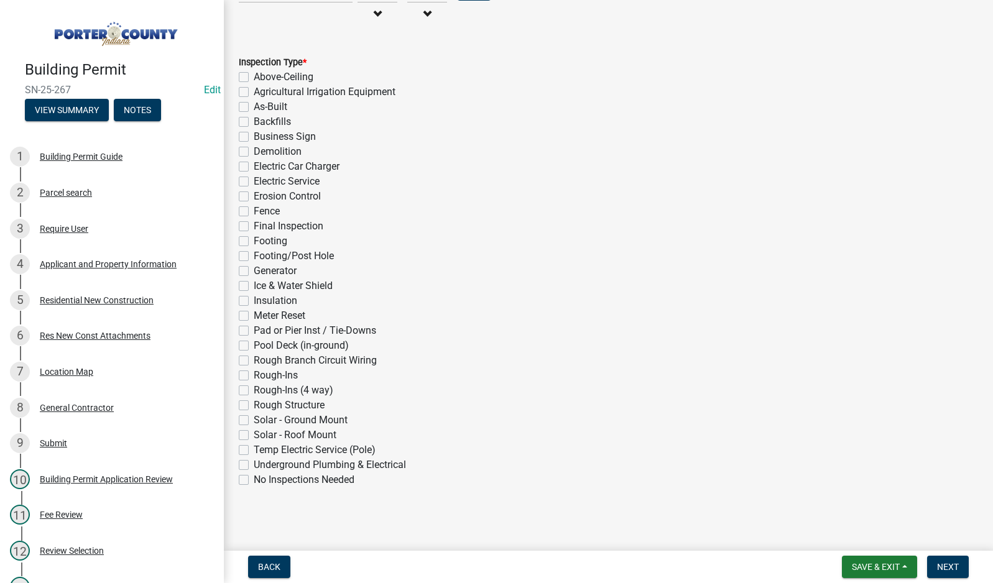
scroll to position [235, 0]
click at [254, 104] on label "As-Built" at bounding box center [271, 105] width 34 height 15
click at [254, 104] on input "As-Built" at bounding box center [258, 102] width 8 height 8
checkbox input "true"
checkbox input "false"
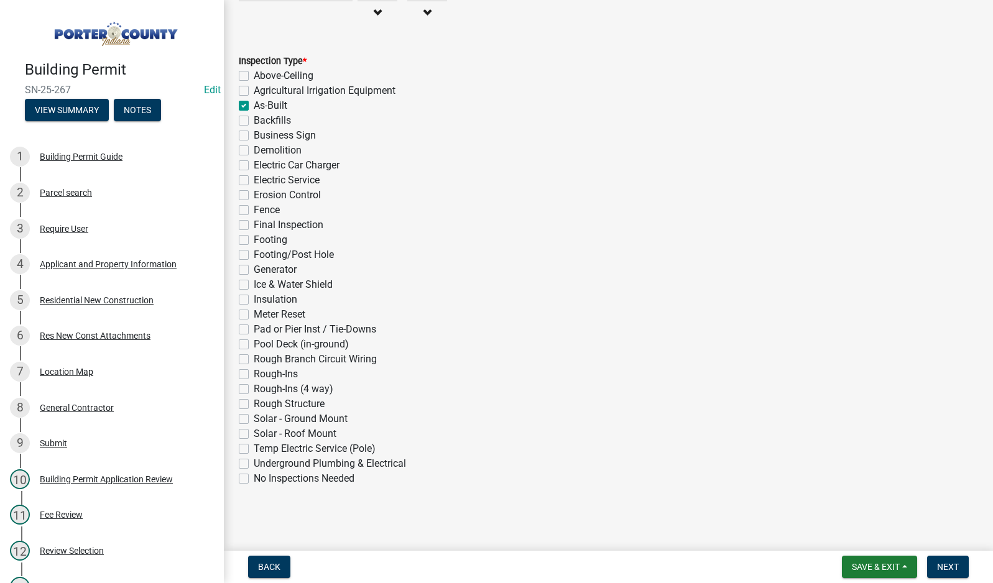
checkbox input "false"
checkbox input "true"
checkbox input "false"
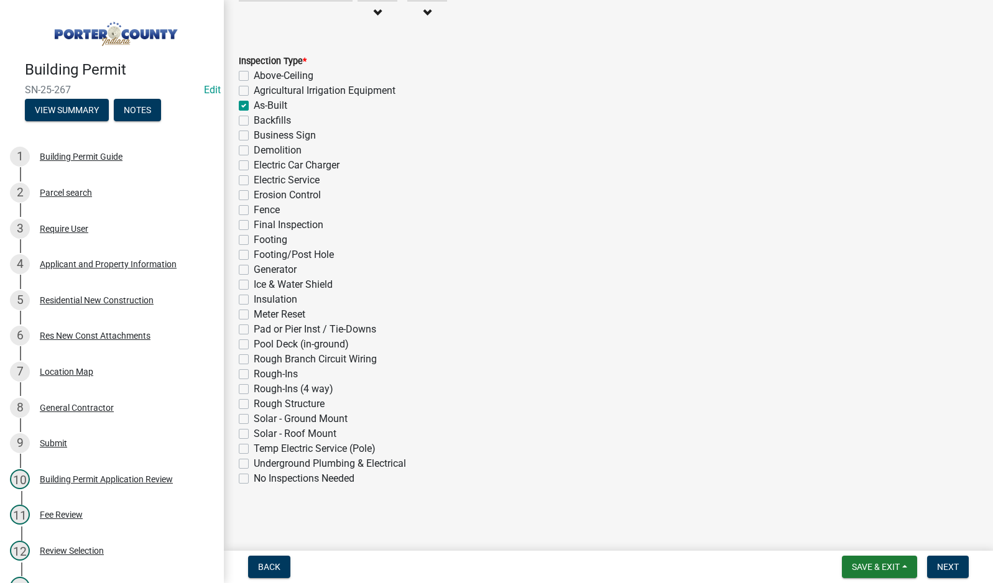
checkbox input "false"
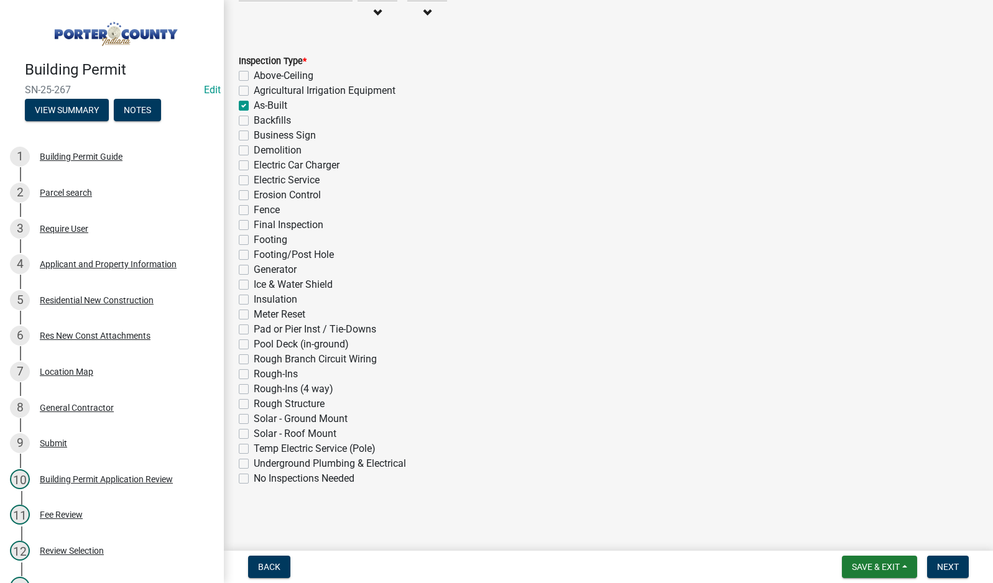
checkbox input "false"
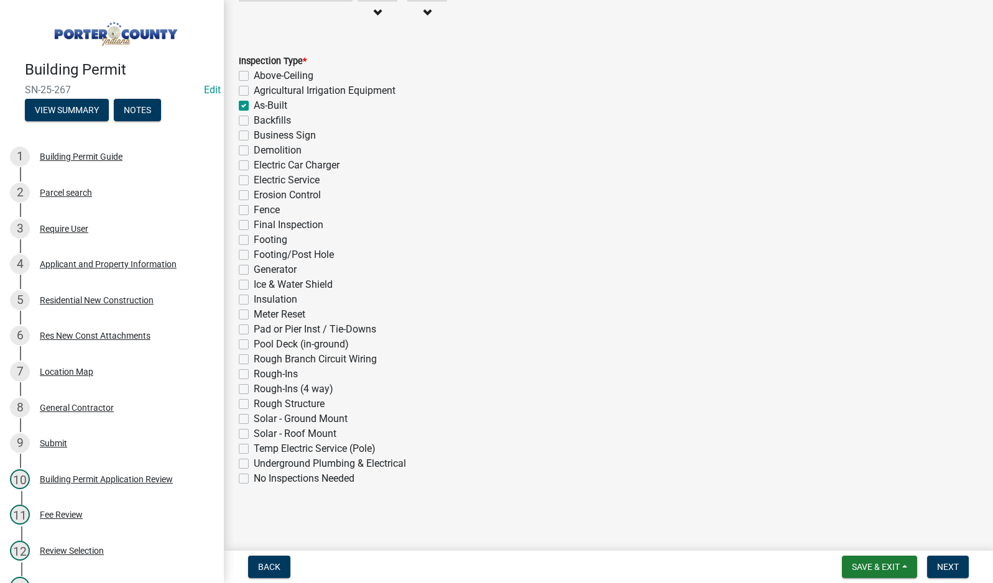
checkbox input "false"
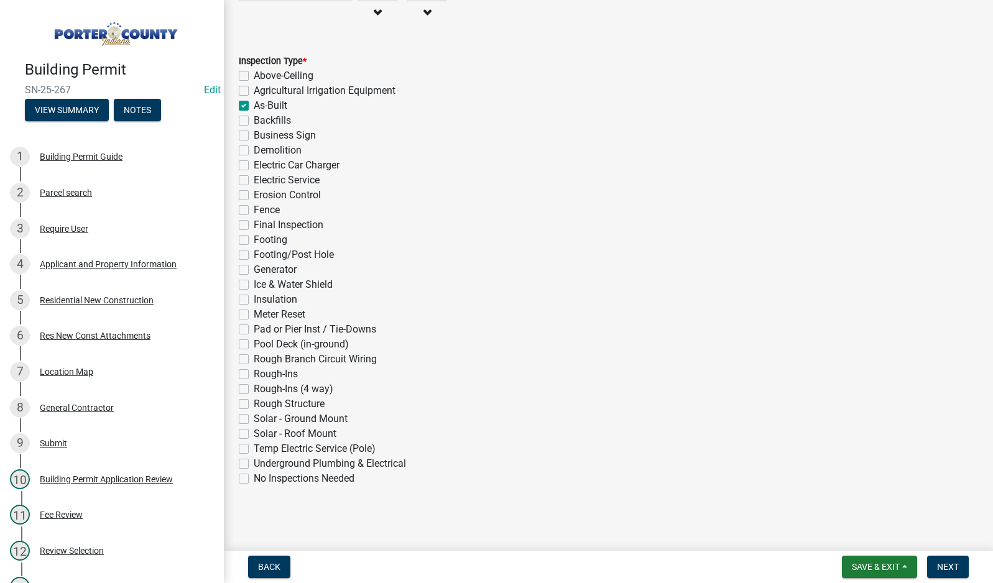
checkbox input "false"
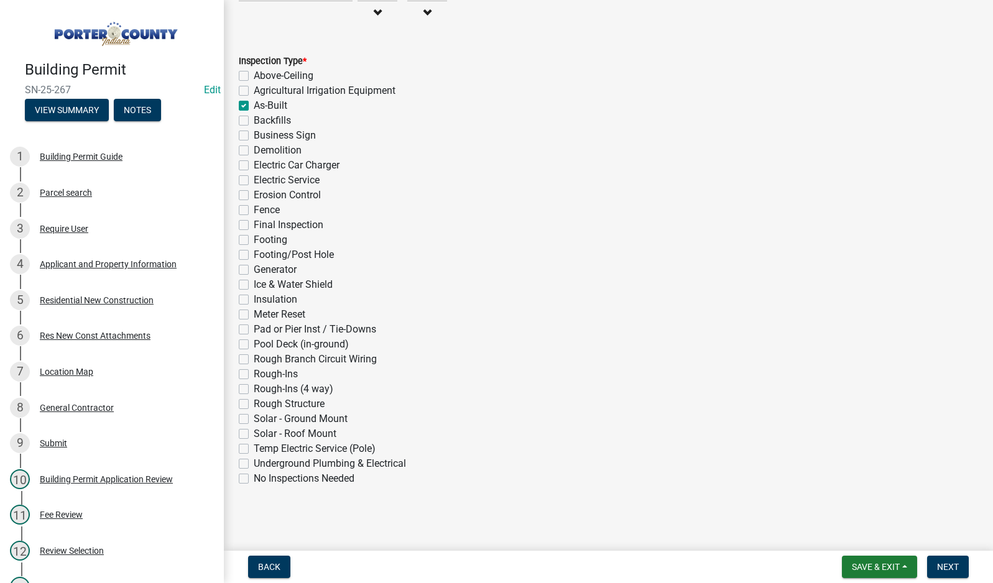
checkbox input "false"
click at [254, 224] on label "Final Inspection" at bounding box center [289, 225] width 70 height 15
click at [254, 224] on input "Final Inspection" at bounding box center [258, 222] width 8 height 8
checkbox input "true"
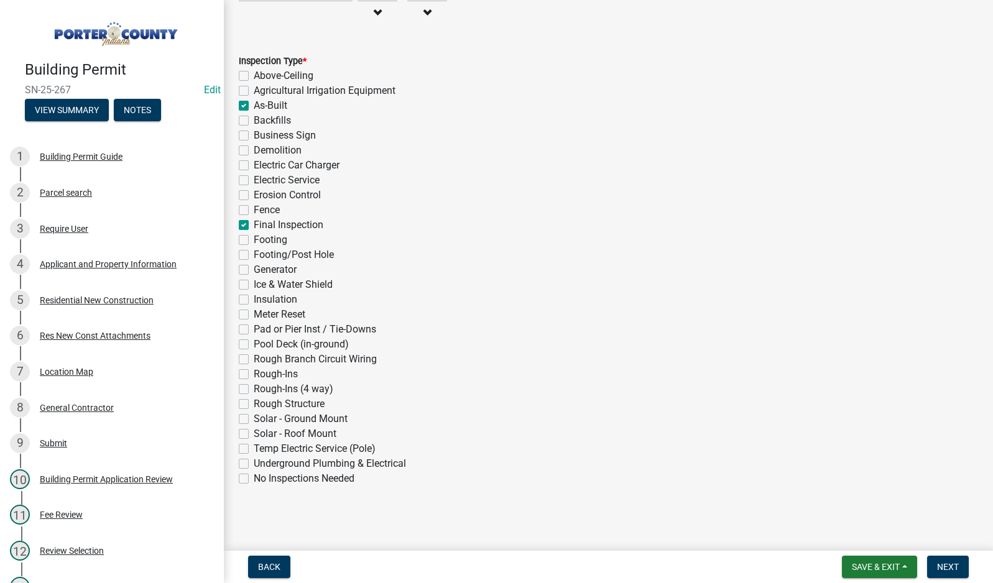
checkbox input "false"
checkbox input "true"
checkbox input "false"
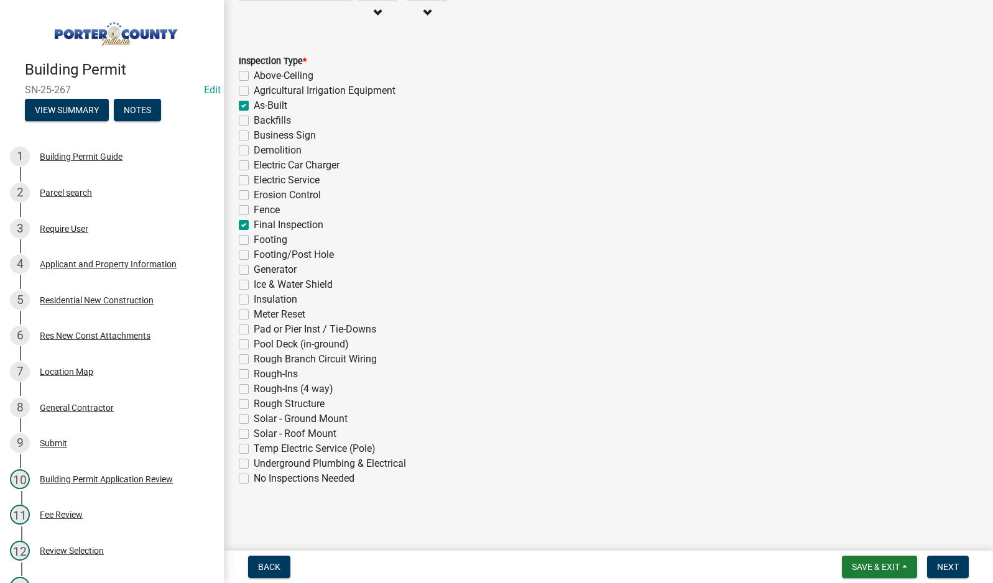
checkbox input "false"
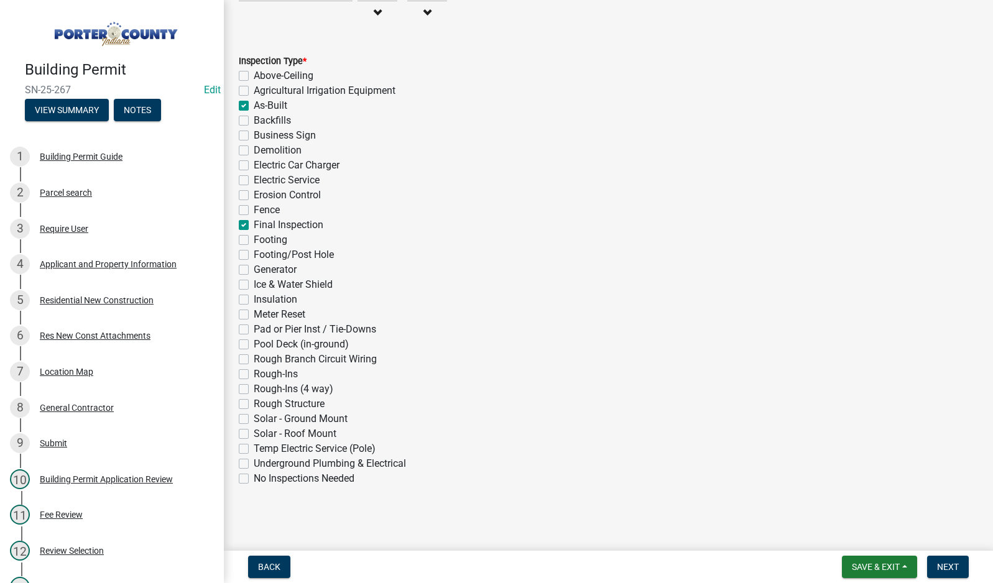
checkbox input "true"
checkbox input "false"
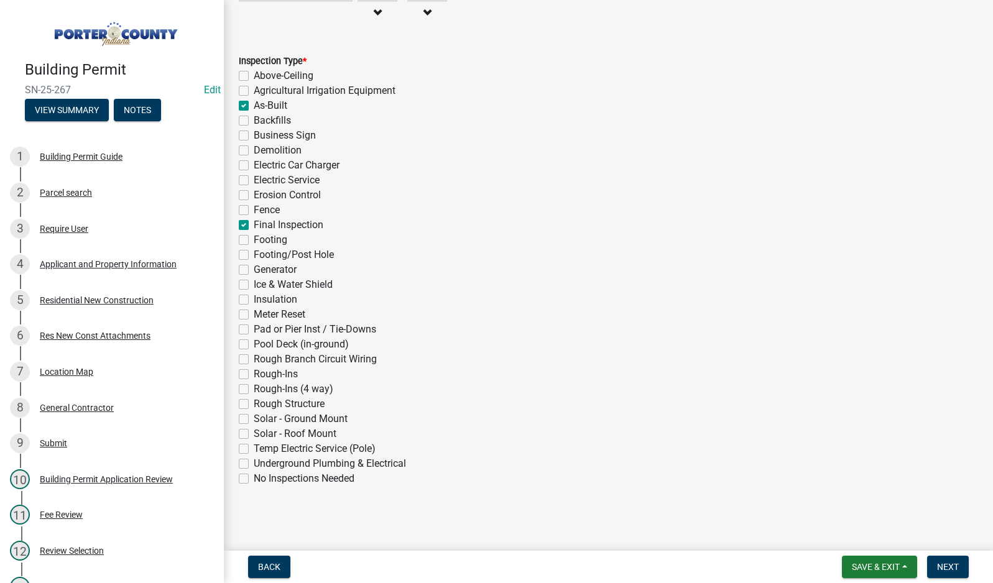
checkbox input "false"
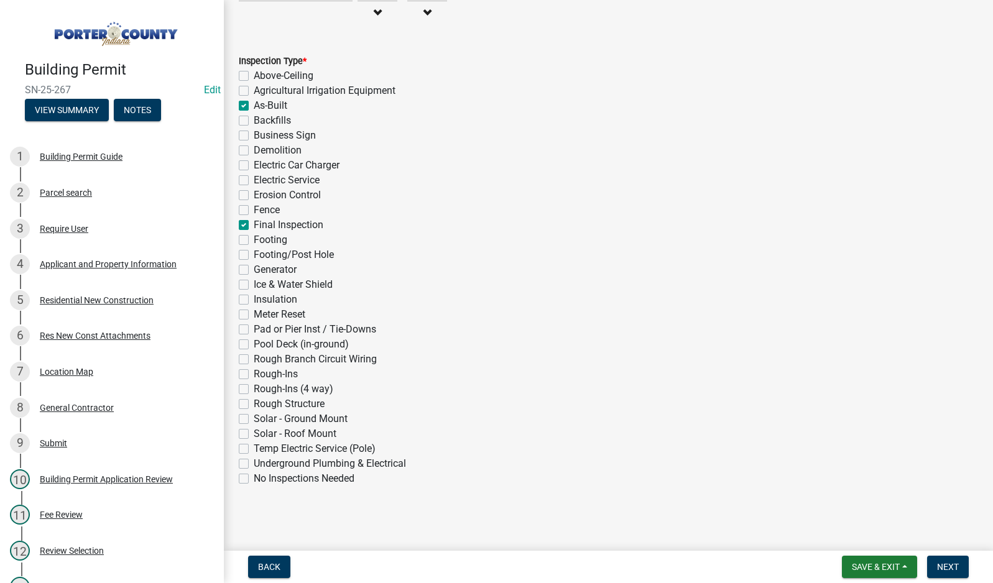
checkbox input "false"
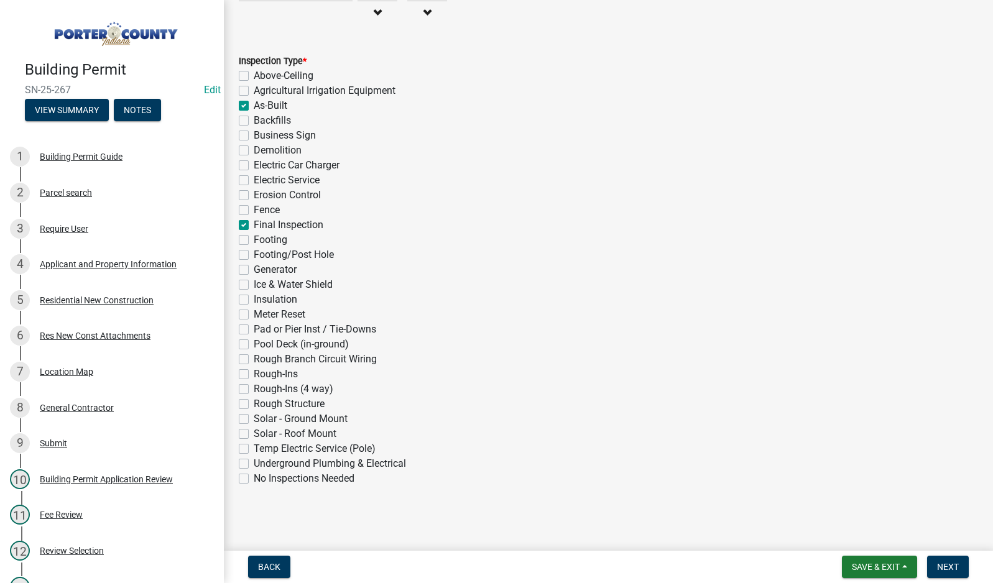
checkbox input "false"
click at [943, 567] on span "Next" at bounding box center [948, 567] width 22 height 10
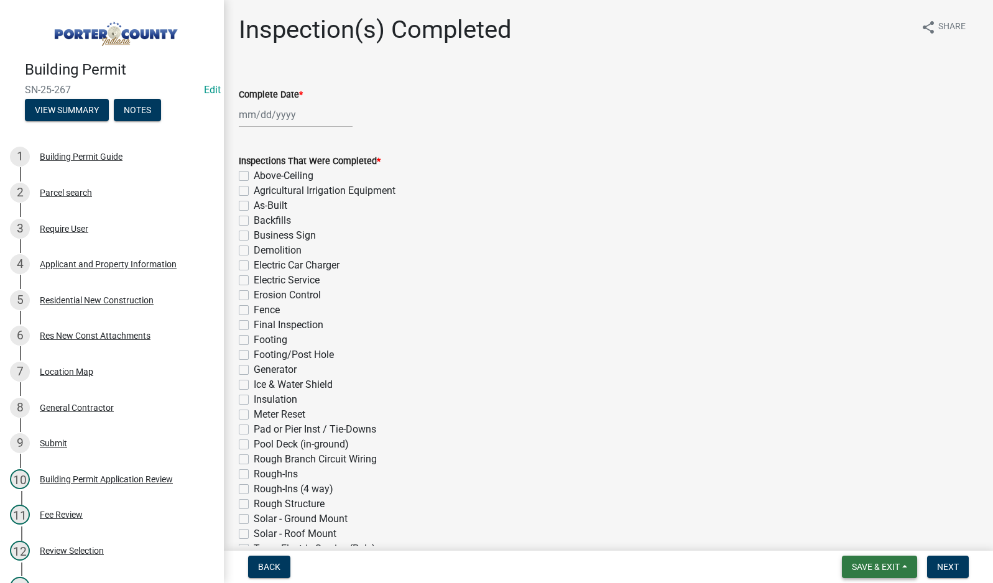
click at [871, 572] on span "Save & Exit" at bounding box center [875, 567] width 48 height 10
click at [871, 539] on button "Save & Exit" at bounding box center [866, 535] width 99 height 30
